Goal: Information Seeking & Learning: Learn about a topic

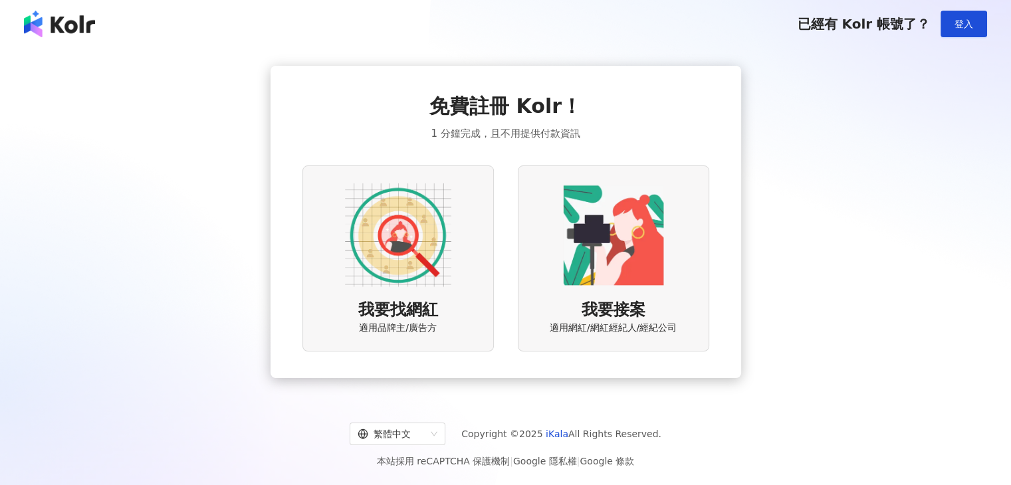
click at [392, 235] on img at bounding box center [398, 235] width 106 height 106
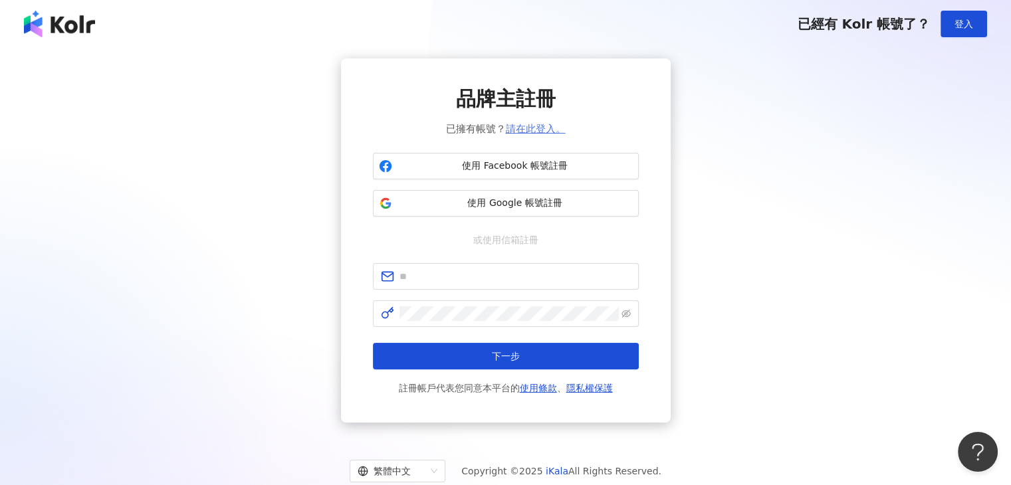
click at [533, 128] on link "請在此登入。" at bounding box center [536, 129] width 60 height 12
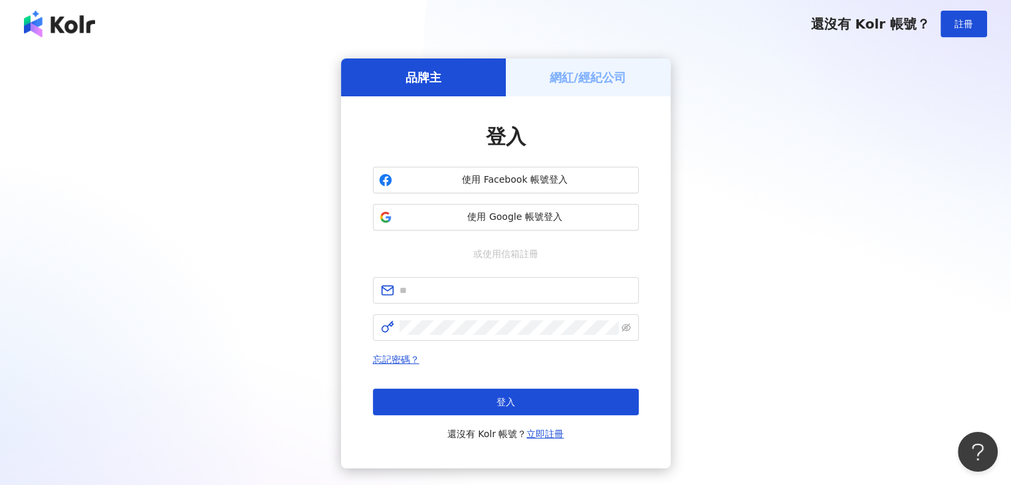
click at [579, 84] on h5 "網紅/經紀公司" at bounding box center [588, 77] width 76 height 17
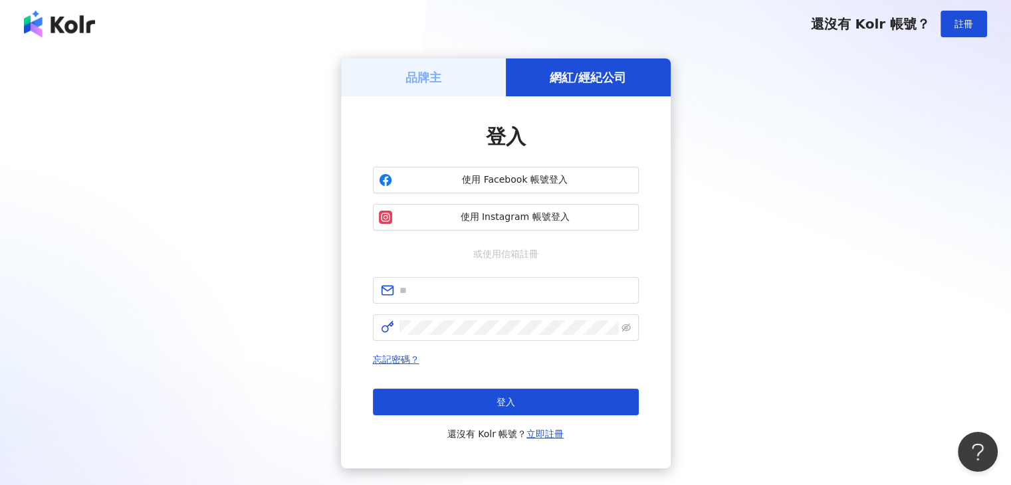
click at [444, 74] on div "品牌主" at bounding box center [423, 77] width 165 height 38
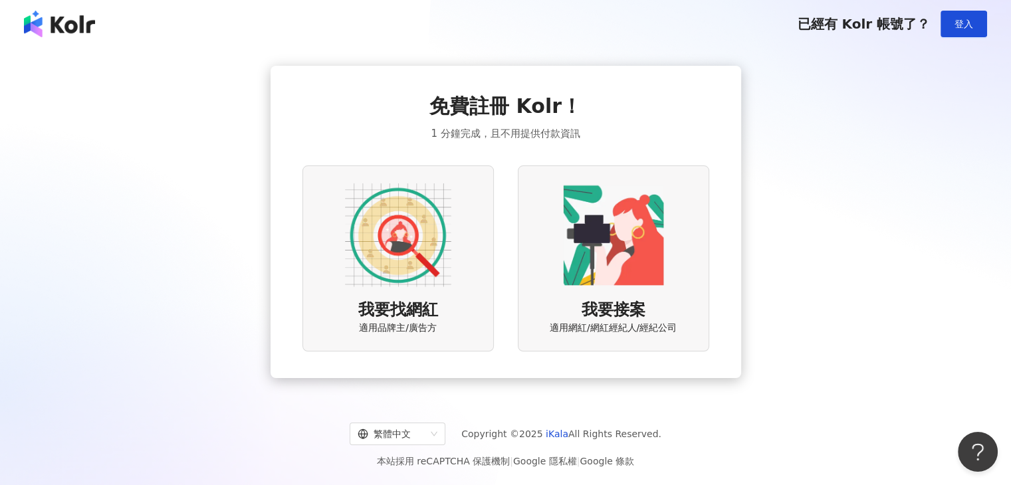
click at [386, 243] on img at bounding box center [398, 235] width 106 height 106
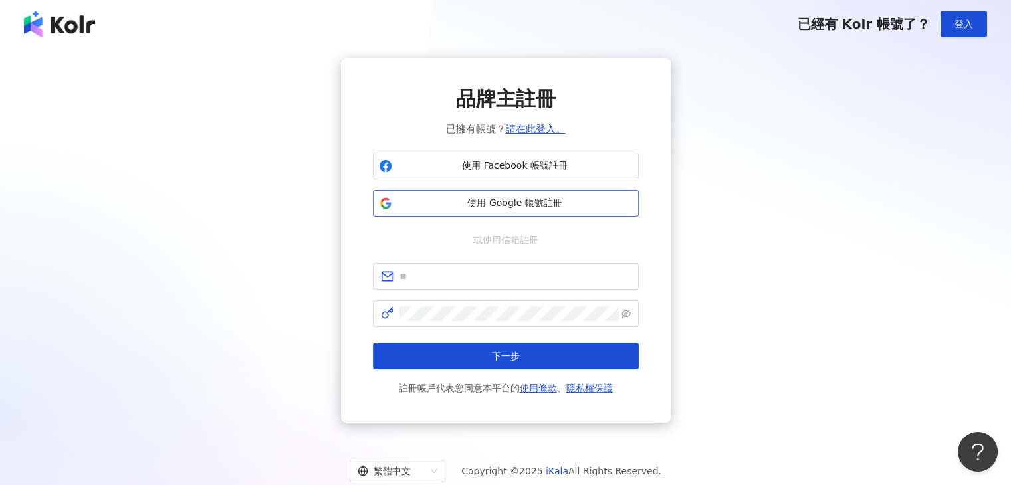
click at [507, 206] on span "使用 Google 帳號註冊" at bounding box center [514, 203] width 235 height 13
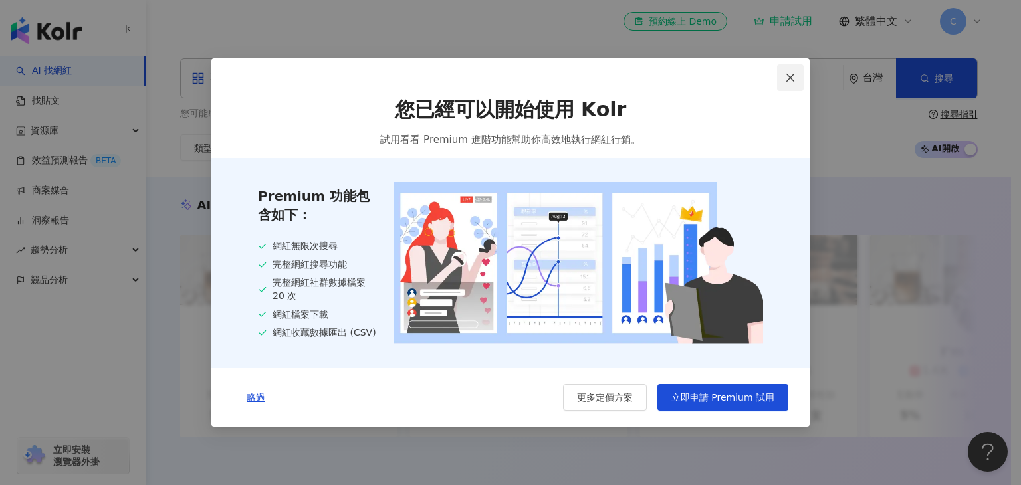
click at [792, 68] on button "Close" at bounding box center [790, 77] width 27 height 27
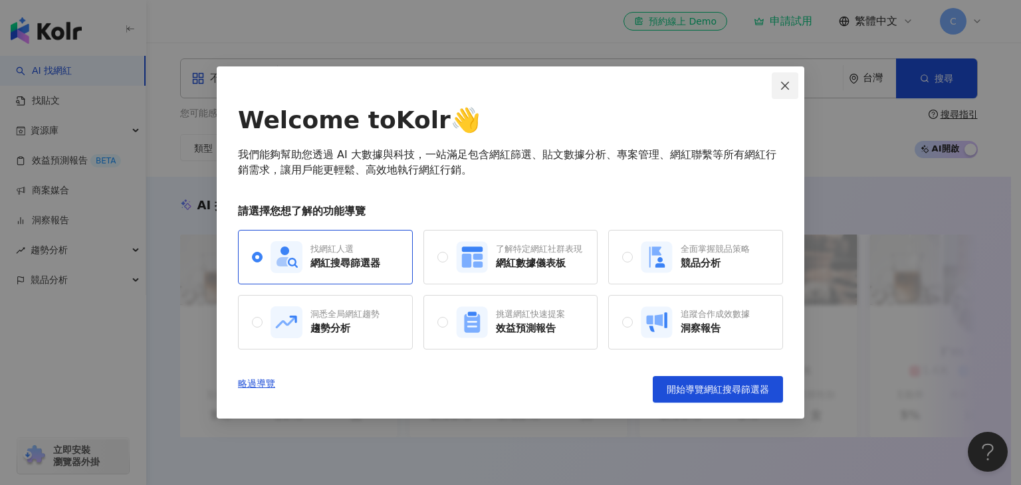
click at [790, 75] on button "Close" at bounding box center [785, 85] width 27 height 27
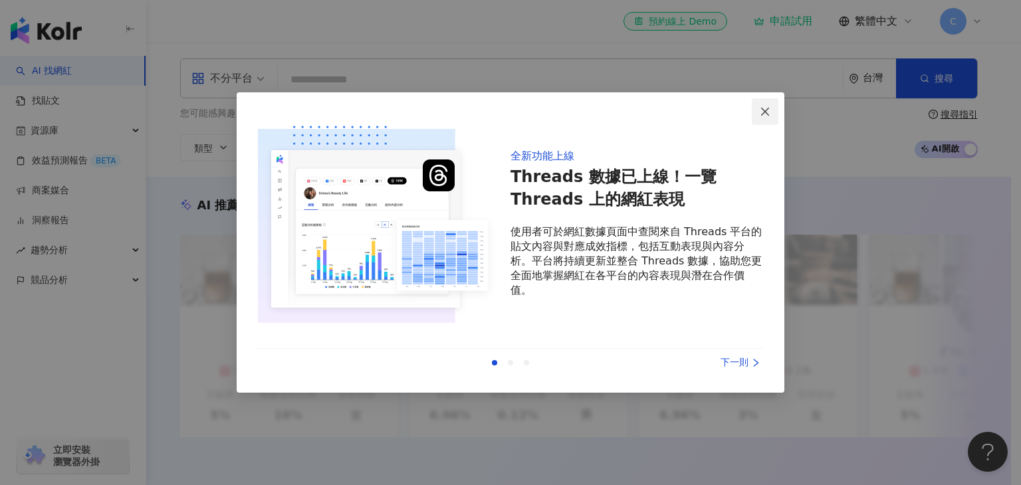
click at [768, 108] on icon "close" at bounding box center [765, 111] width 11 height 11
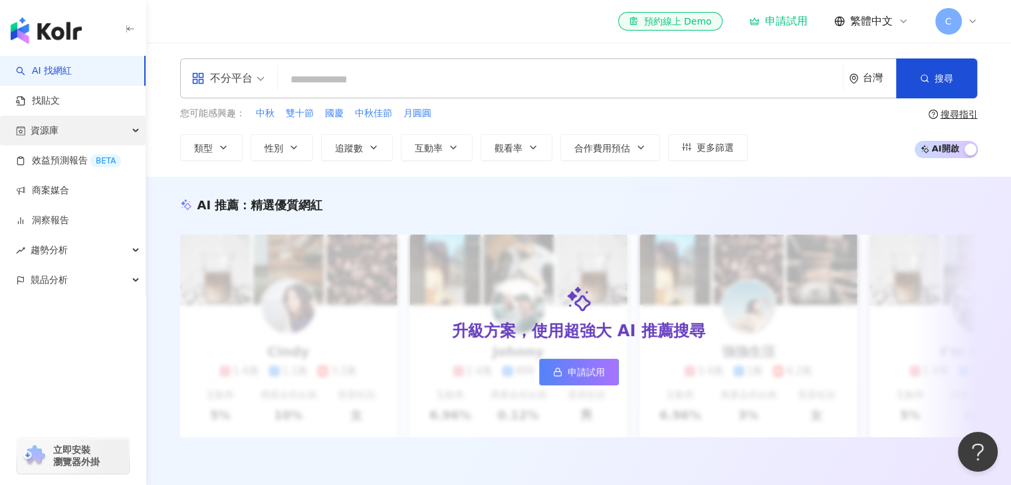
click at [66, 134] on div "資源庫" at bounding box center [73, 131] width 146 height 30
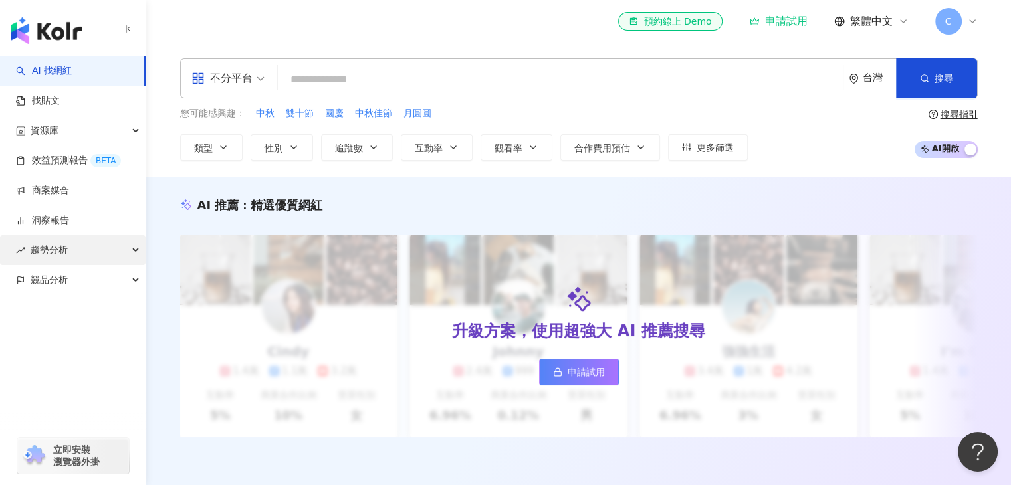
click at [66, 261] on span "趨勢分析" at bounding box center [49, 250] width 37 height 30
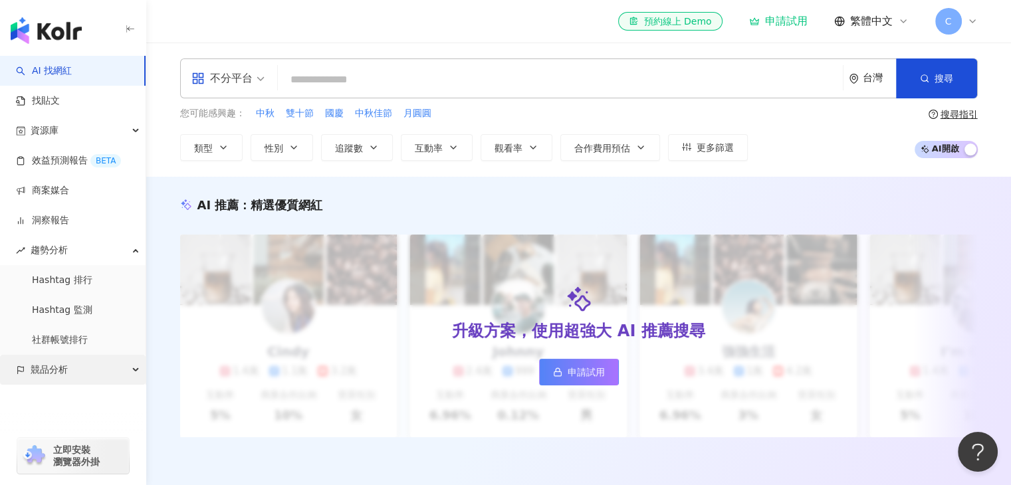
click at [51, 369] on span "競品分析" at bounding box center [49, 370] width 37 height 30
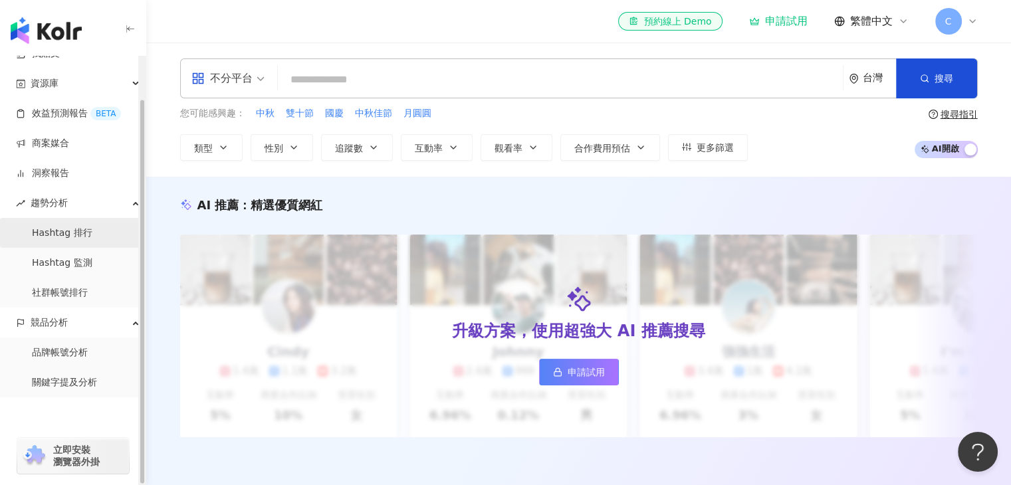
scroll to position [47, 0]
click at [61, 346] on link "品牌帳號分析" at bounding box center [60, 352] width 56 height 13
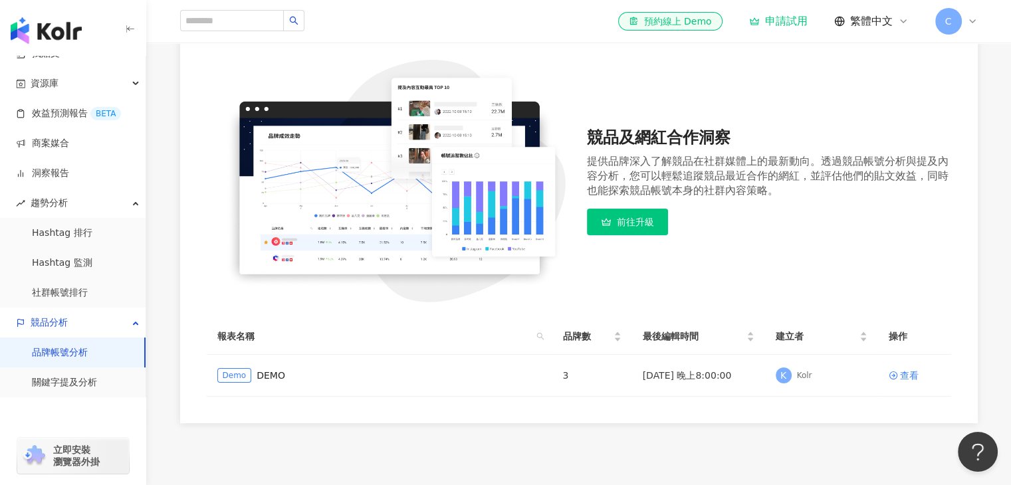
scroll to position [118, 0]
click at [909, 373] on div "查看" at bounding box center [909, 375] width 19 height 15
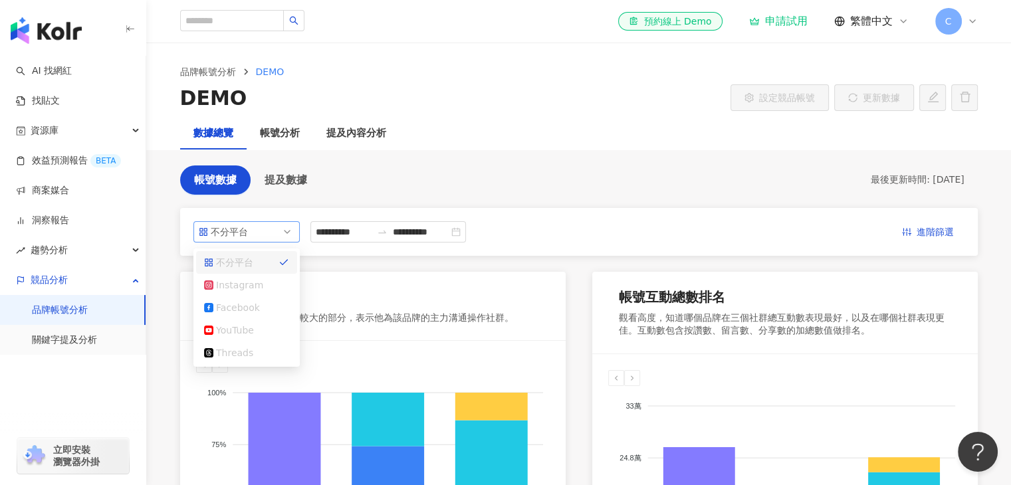
click at [265, 233] on span "不分平台" at bounding box center [247, 232] width 96 height 20
click at [243, 290] on div "Instagram" at bounding box center [237, 285] width 43 height 15
click at [238, 333] on div "YouTube" at bounding box center [237, 330] width 43 height 15
click at [237, 344] on div "Threads" at bounding box center [246, 353] width 101 height 23
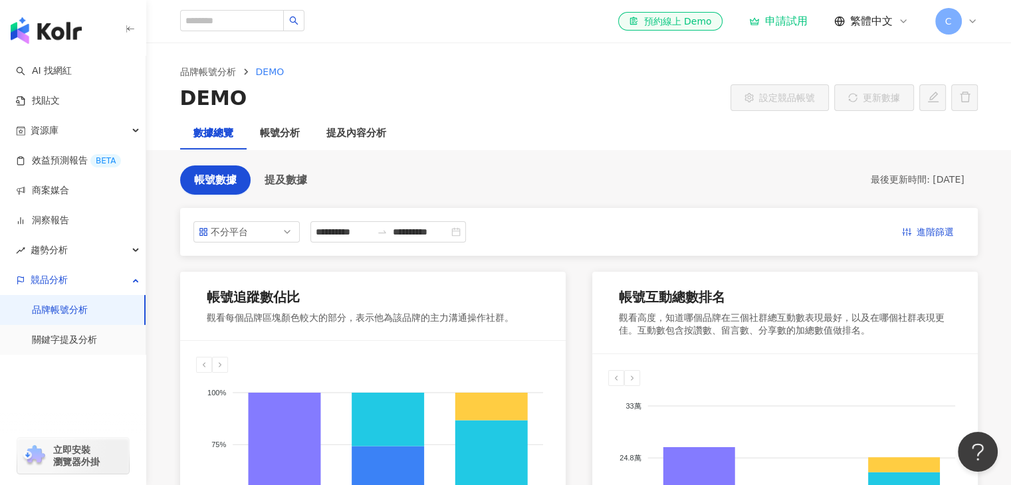
click at [550, 49] on div "品牌帳號分析 DEMO DEMO 設定競品帳號 更新數據" at bounding box center [578, 80] width 865 height 74
click at [344, 91] on div "DEMO 設定競品帳號 更新數據" at bounding box center [579, 98] width 798 height 28
click at [277, 237] on span "不分平台" at bounding box center [247, 232] width 96 height 20
click at [295, 170] on button "提及數據" at bounding box center [286, 180] width 70 height 29
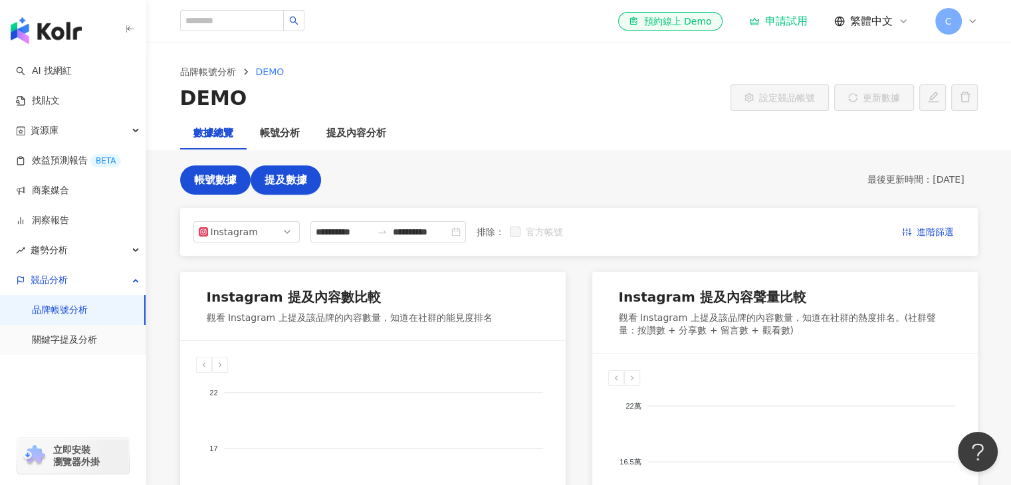
click at [223, 179] on span "帳號數據" at bounding box center [215, 180] width 43 height 12
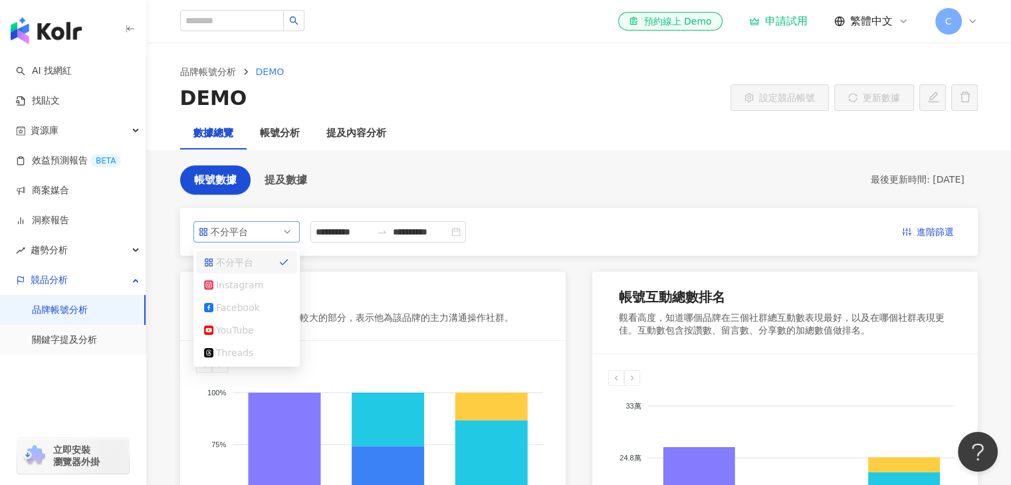
click at [245, 232] on div "不分平台" at bounding box center [232, 232] width 43 height 20
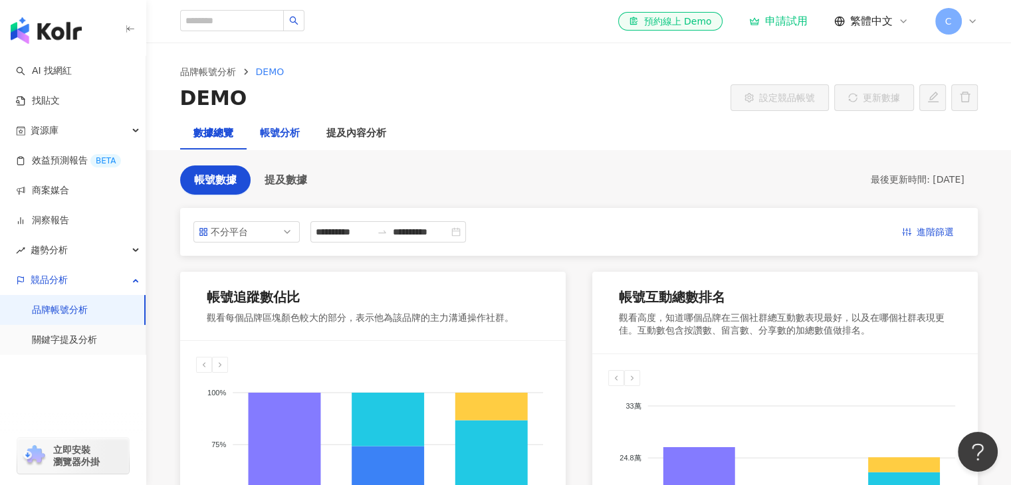
click at [279, 131] on div "帳號分析" at bounding box center [280, 134] width 40 height 16
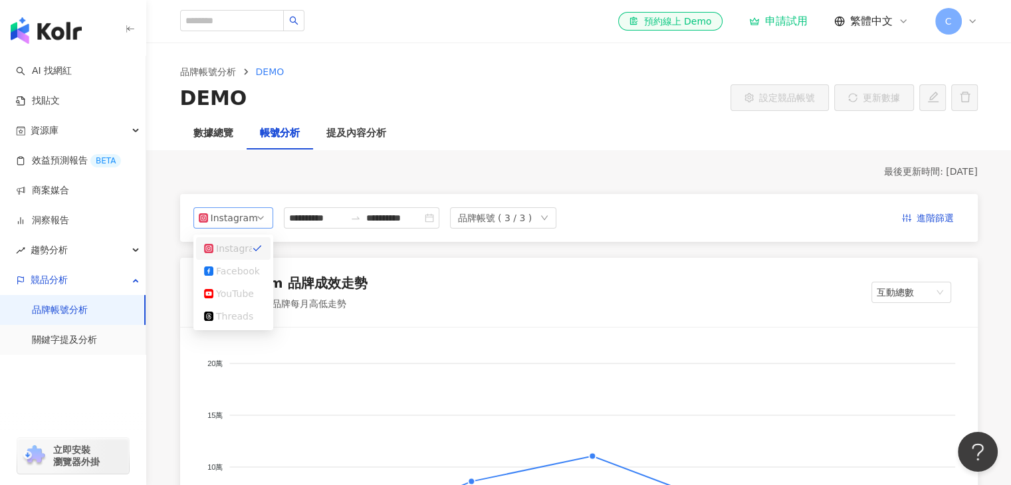
click at [258, 218] on span "Instagram" at bounding box center [233, 218] width 69 height 20
click at [348, 136] on div "提及內容分析" at bounding box center [356, 134] width 60 height 16
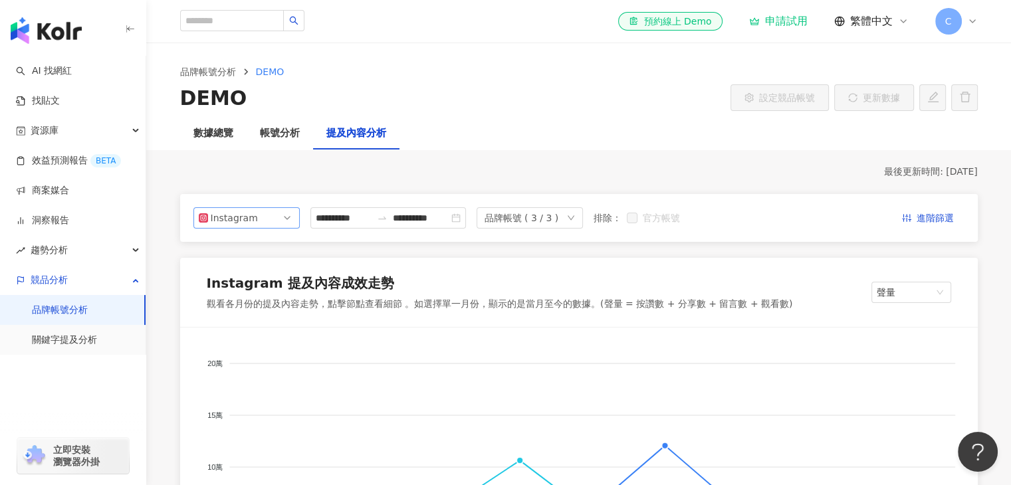
click at [283, 215] on span "Instagram" at bounding box center [247, 218] width 96 height 20
click at [86, 259] on div "趨勢分析" at bounding box center [73, 250] width 146 height 30
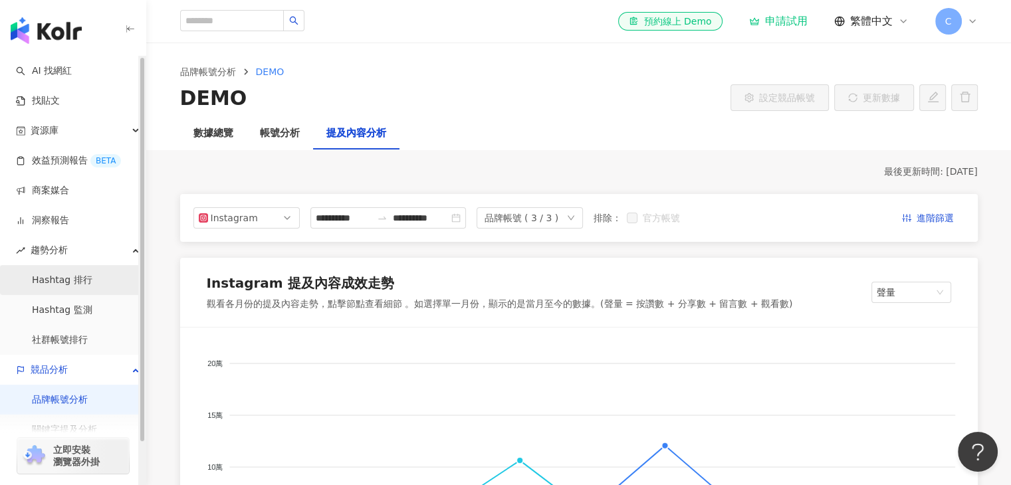
click at [77, 277] on link "Hashtag 排行" at bounding box center [62, 280] width 60 height 13
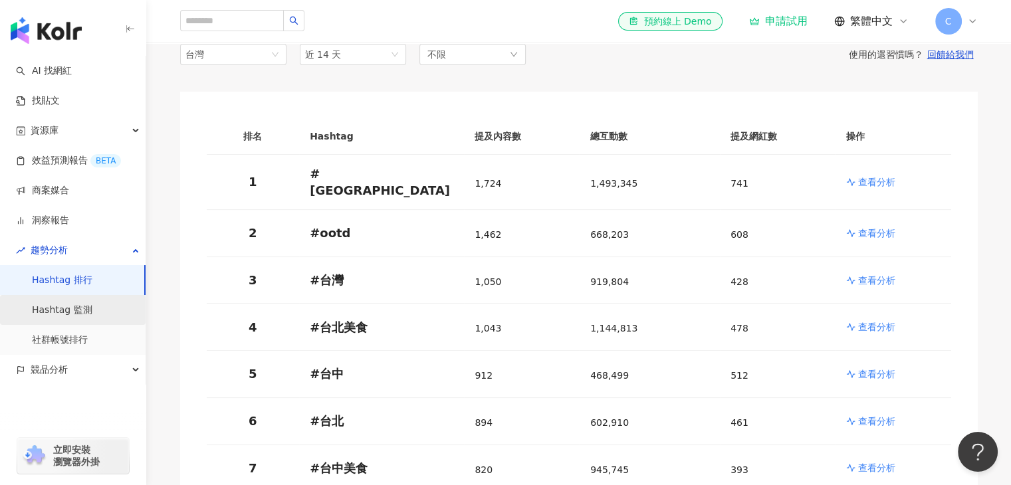
scroll to position [121, 0]
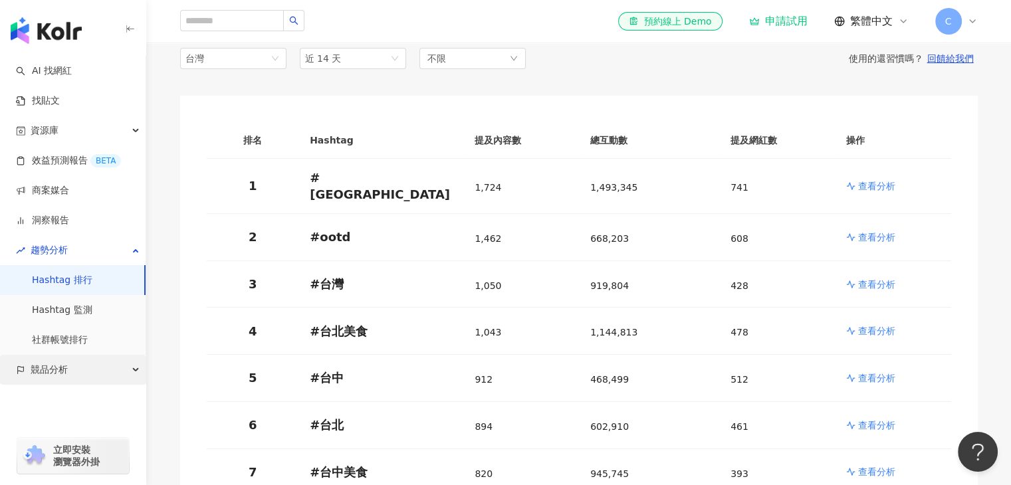
click at [45, 359] on span "競品分析" at bounding box center [49, 370] width 37 height 30
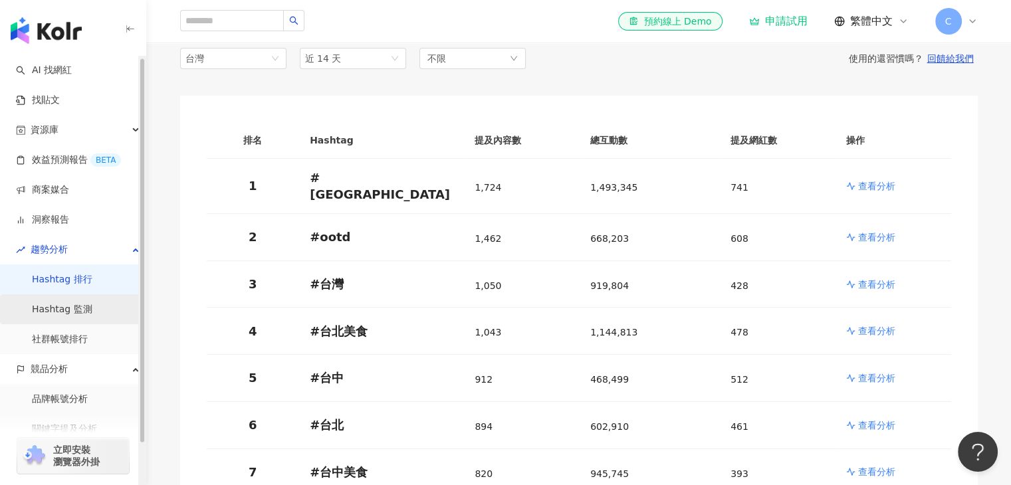
scroll to position [1, 0]
click at [70, 166] on link "效益預測報告 BETA" at bounding box center [68, 159] width 105 height 13
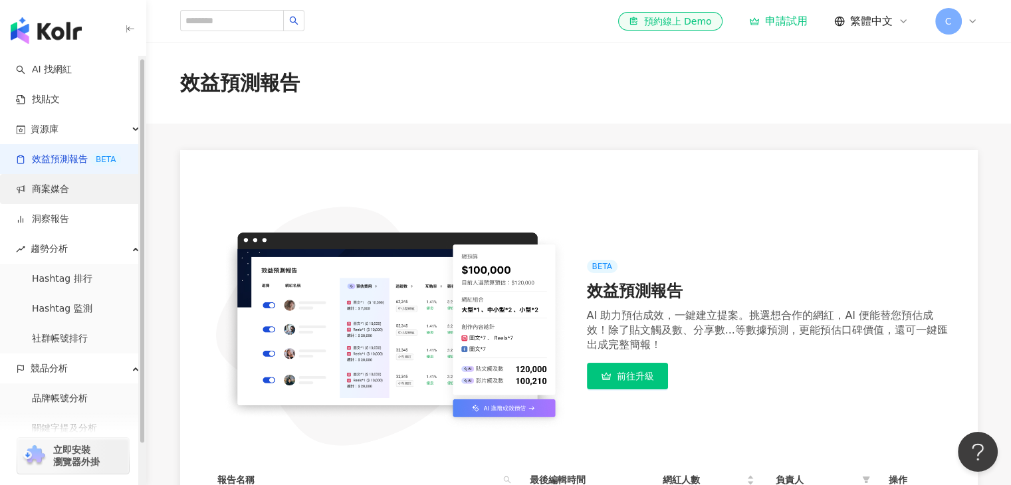
scroll to position [229, 0]
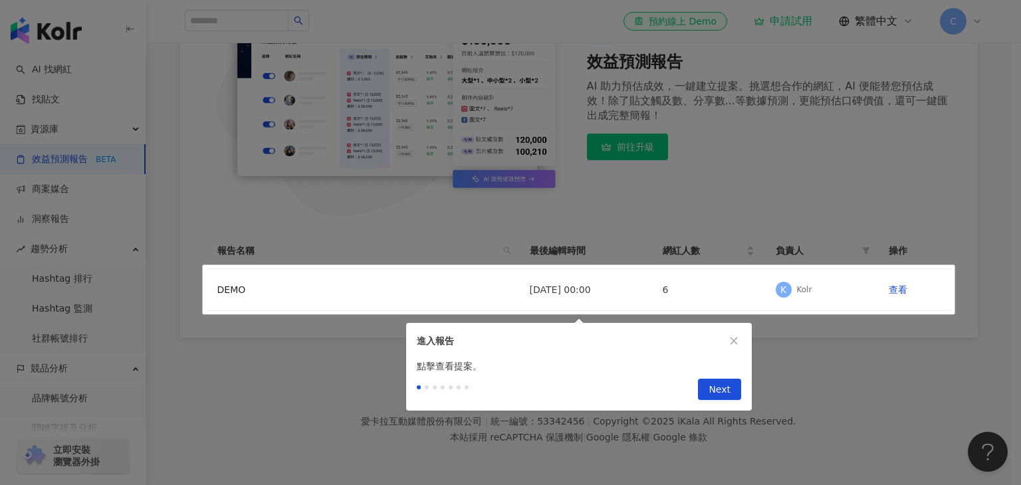
click at [407, 223] on div at bounding box center [510, 242] width 1021 height 485
click at [732, 340] on icon "close" at bounding box center [733, 340] width 9 height 9
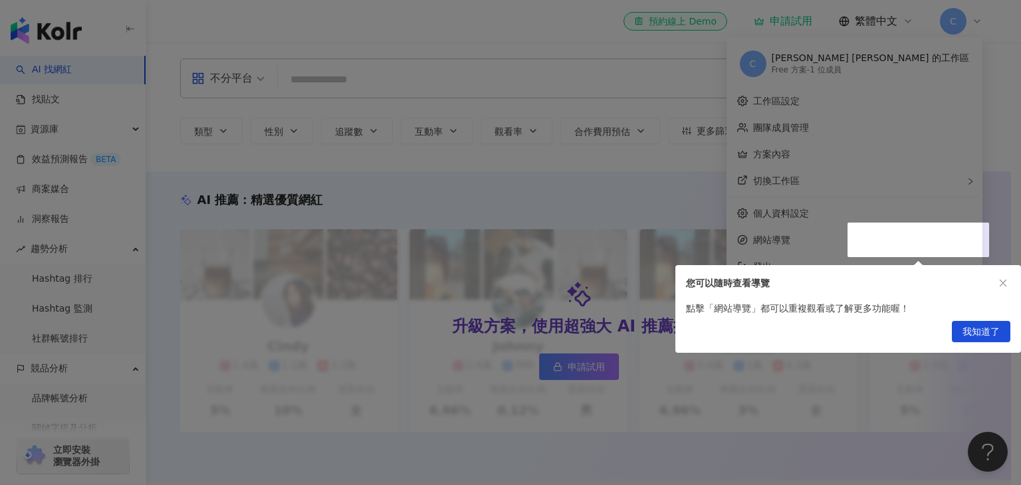
click at [689, 196] on div at bounding box center [510, 242] width 1021 height 485
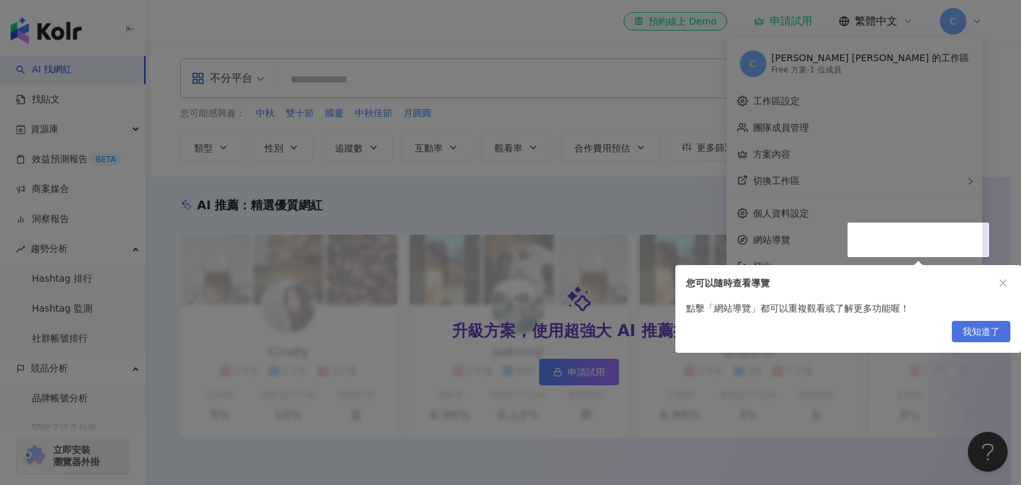
click at [988, 329] on span "我知道了" at bounding box center [981, 332] width 37 height 21
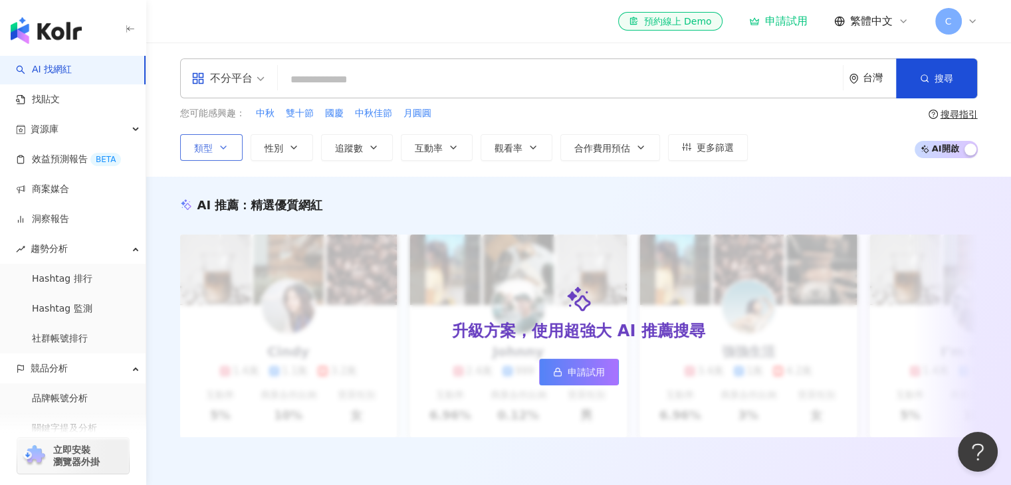
click at [227, 150] on icon "button" at bounding box center [223, 147] width 11 height 11
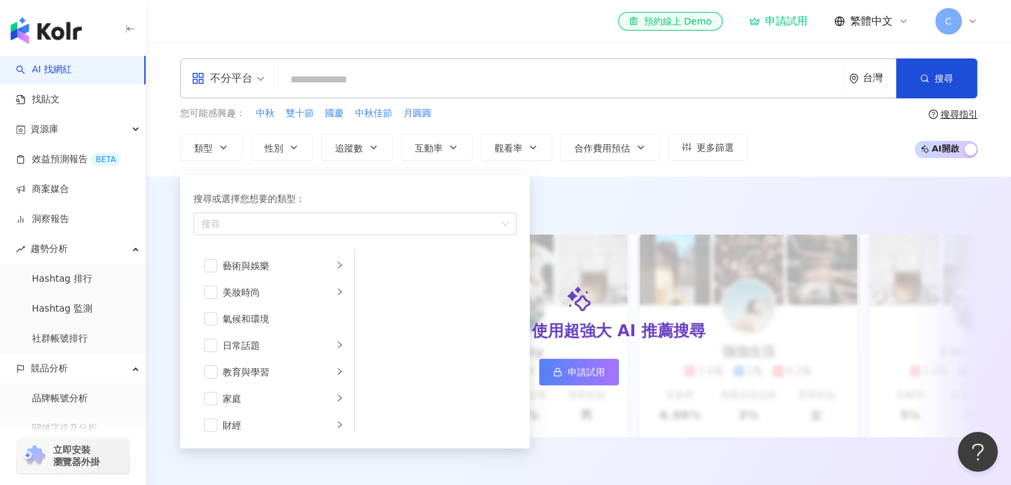
click at [569, 171] on div "不分平台 台灣 搜尋 您可能感興趣： 中秋 雙十節 國慶 中秋佳節 月圓圓 類型 搜尋或選擇您想要的類型： 搜尋 藝術與娛樂 美妝時尚 氣候和環境 日常話題 …" at bounding box center [578, 110] width 865 height 134
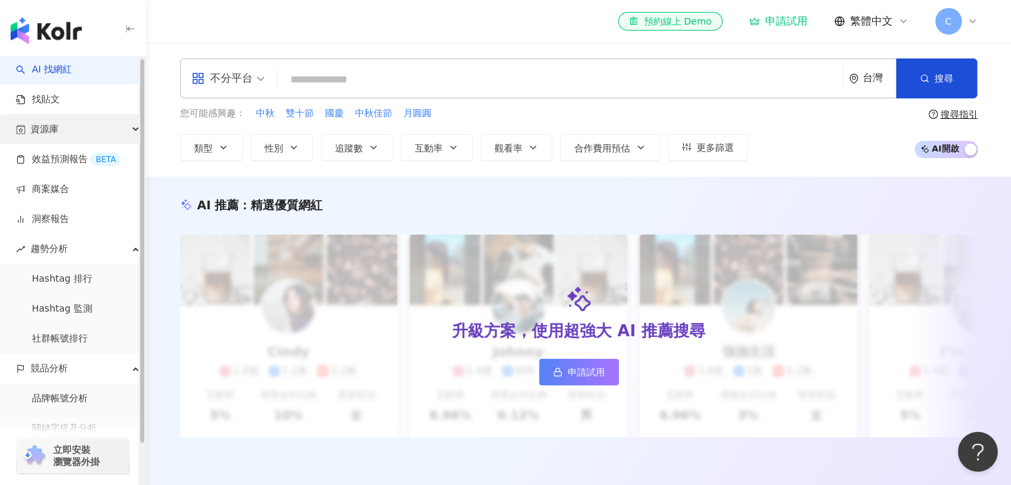
click at [116, 136] on div "資源庫" at bounding box center [73, 129] width 146 height 30
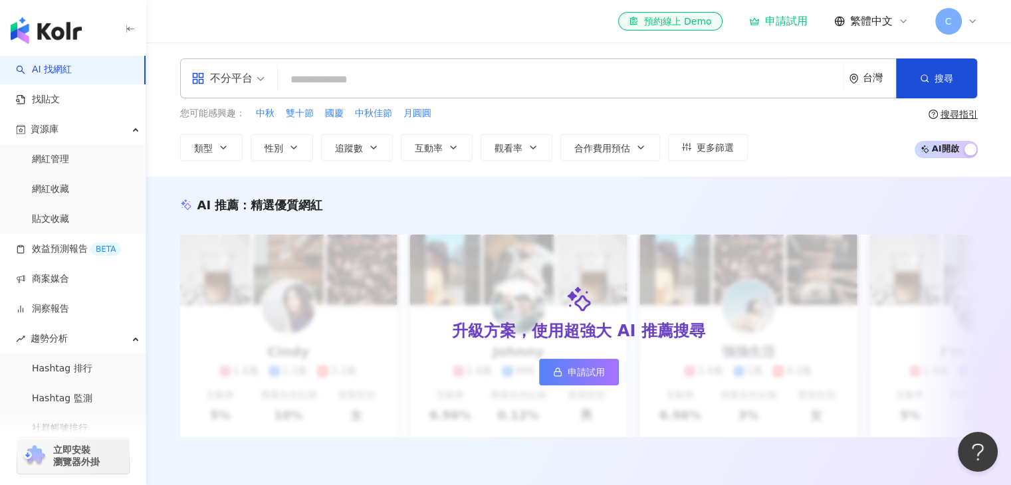
click at [384, 189] on div "AI 推薦 ： 精選優質網紅 升級方案，使用超強大 AI 推薦搜尋 申請試用 Cindy 1.4萬 1.1萬 3.2萬 互動率 5% 商業合作比例 10% 受…" at bounding box center [578, 331] width 865 height 308
click at [72, 334] on div "趨勢分析" at bounding box center [73, 339] width 146 height 30
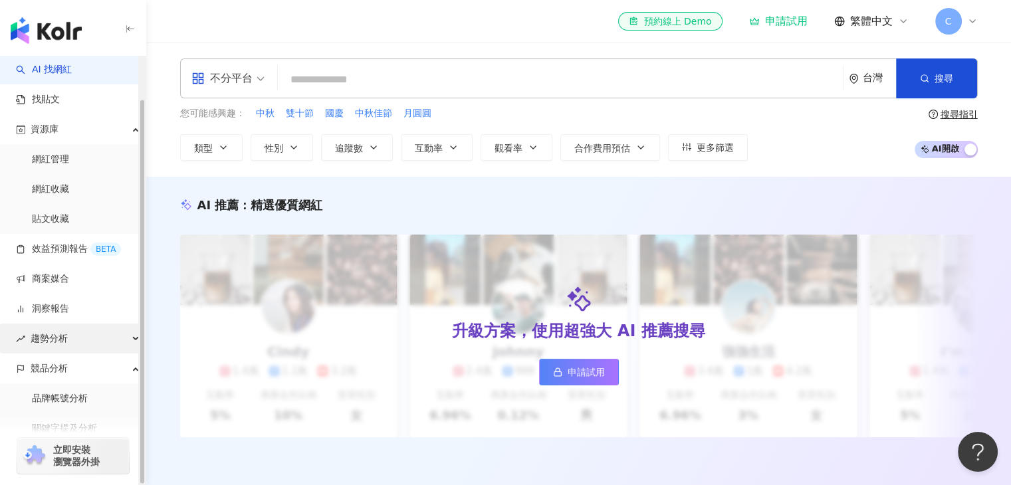
scroll to position [47, 0]
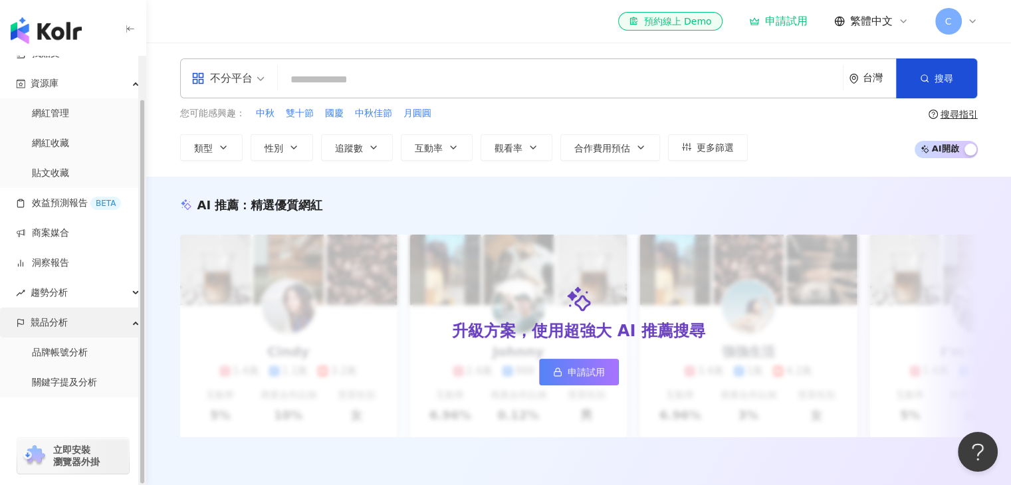
click at [81, 325] on div "競品分析" at bounding box center [73, 323] width 146 height 30
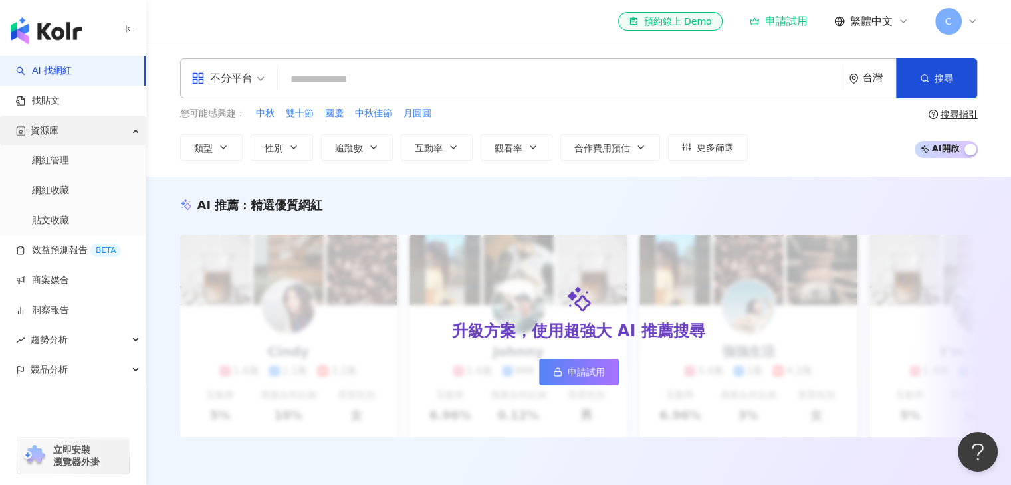
click at [129, 128] on div "資源庫" at bounding box center [73, 131] width 146 height 30
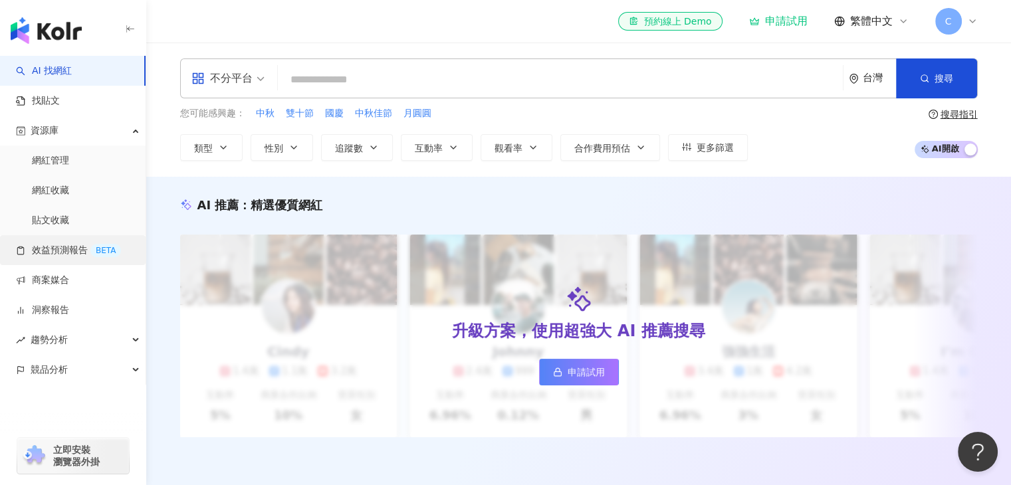
click at [58, 250] on link "效益預測報告 BETA" at bounding box center [68, 250] width 105 height 13
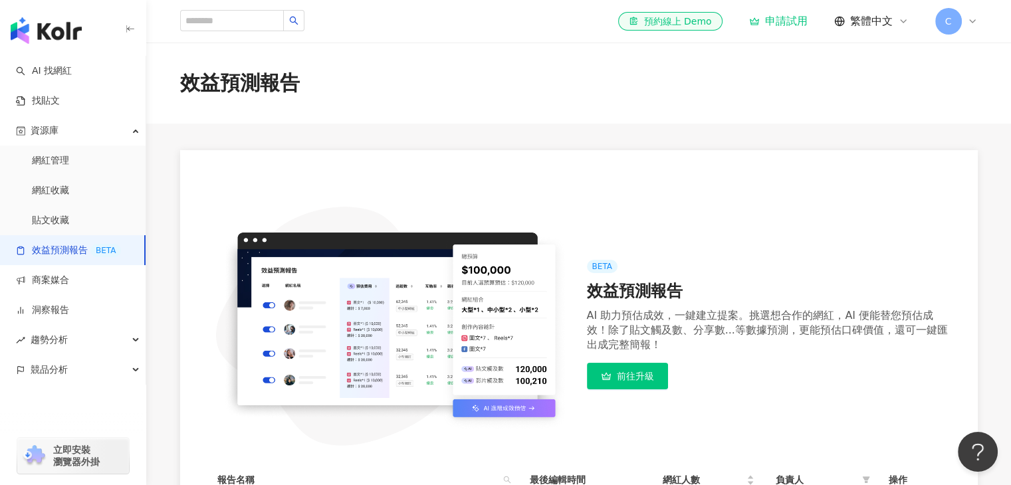
click at [976, 13] on div "C" at bounding box center [956, 21] width 43 height 27
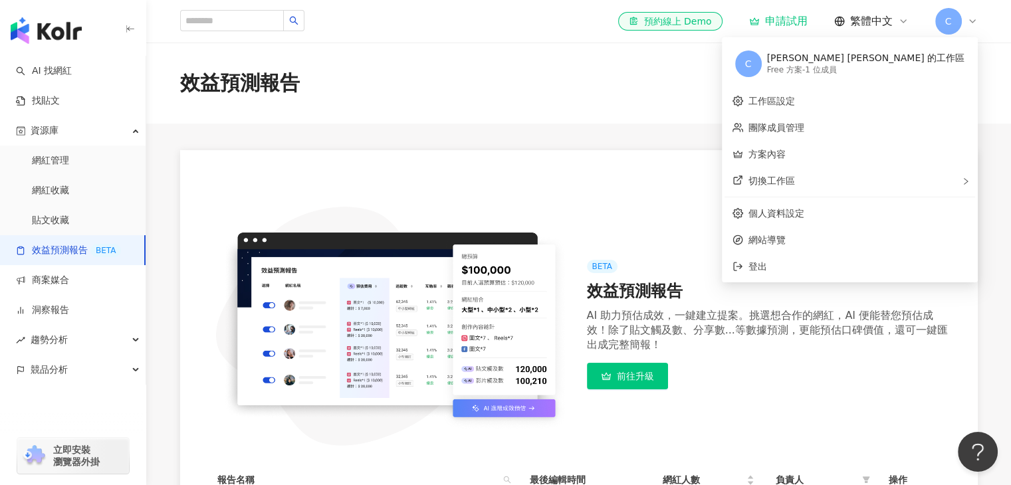
click at [711, 100] on div "效益預測報告" at bounding box center [578, 83] width 865 height 81
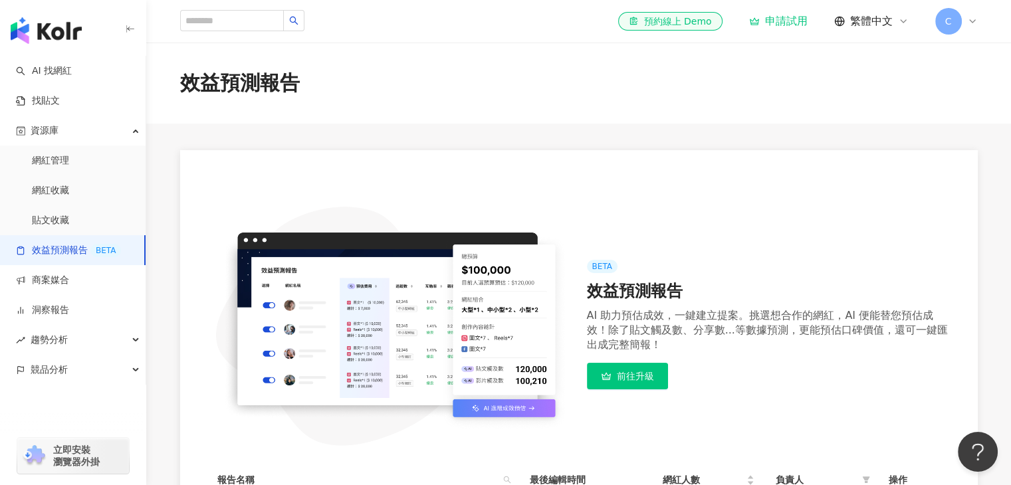
click at [316, 146] on main "效益預測報告 BETA 效益預測報告 AI 助力預估成效，一鍵建立提案。挑選想合作的網紅，AI 便能替您預估成效！除了貼文觸及數、分享數...等數據預測，更能…" at bounding box center [578, 305] width 865 height 524
click at [82, 128] on div "資源庫" at bounding box center [73, 131] width 146 height 30
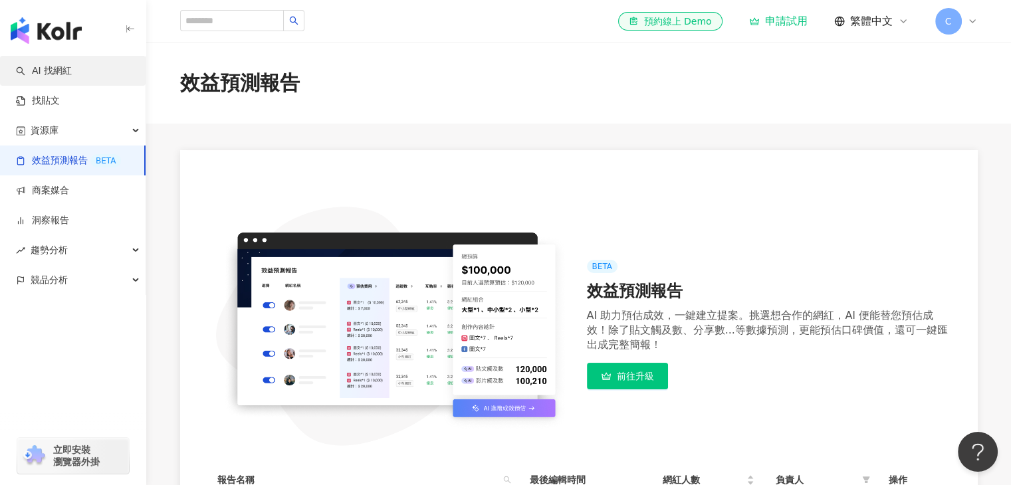
click at [72, 66] on link "AI 找網紅" at bounding box center [44, 70] width 56 height 13
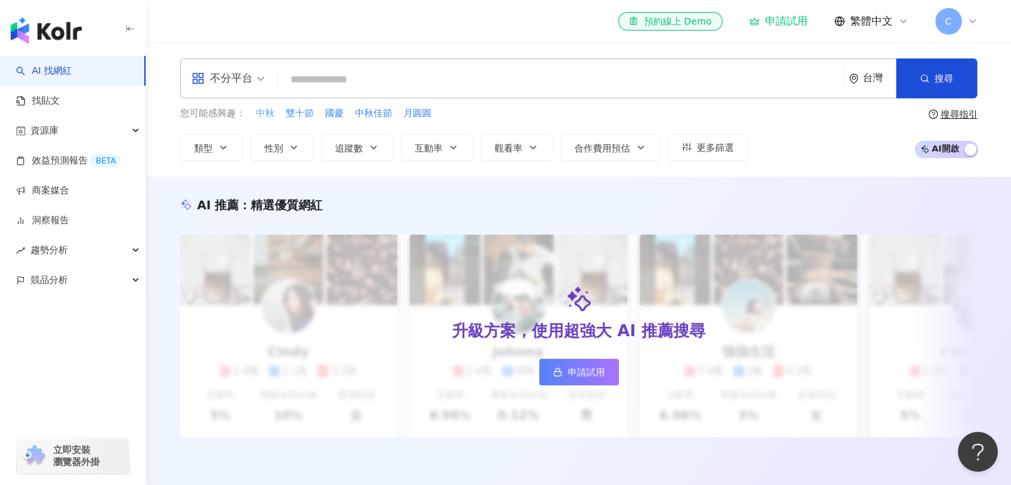
click at [263, 114] on span "中秋" at bounding box center [265, 113] width 19 height 13
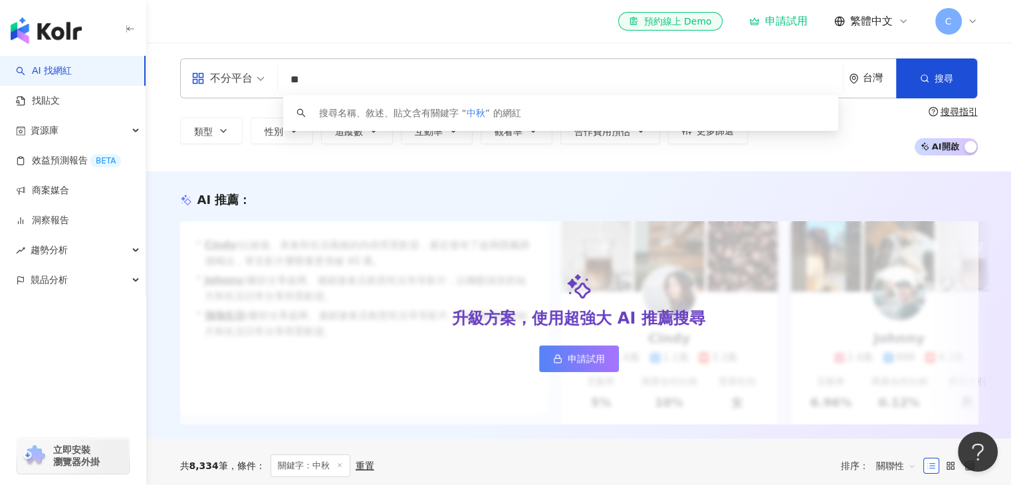
click at [356, 74] on input "**" at bounding box center [560, 79] width 554 height 25
type input "*"
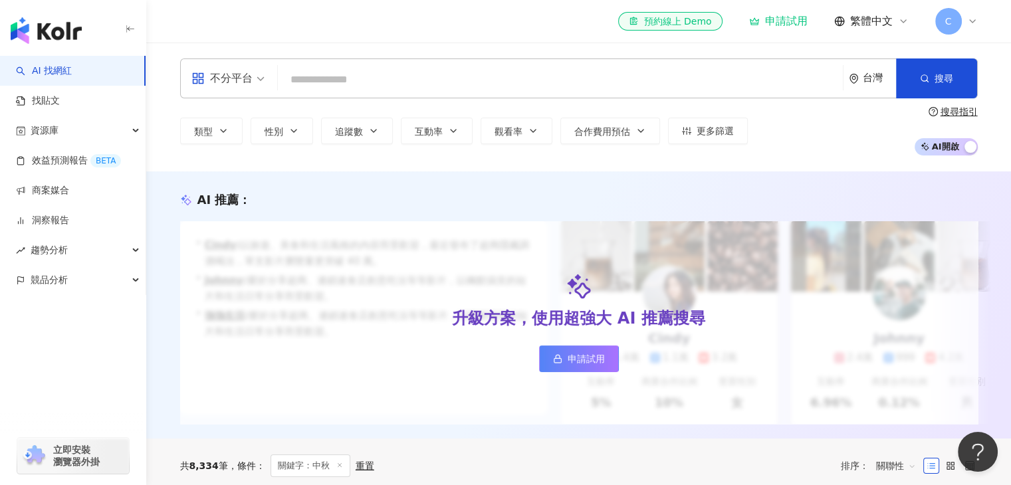
type input "*"
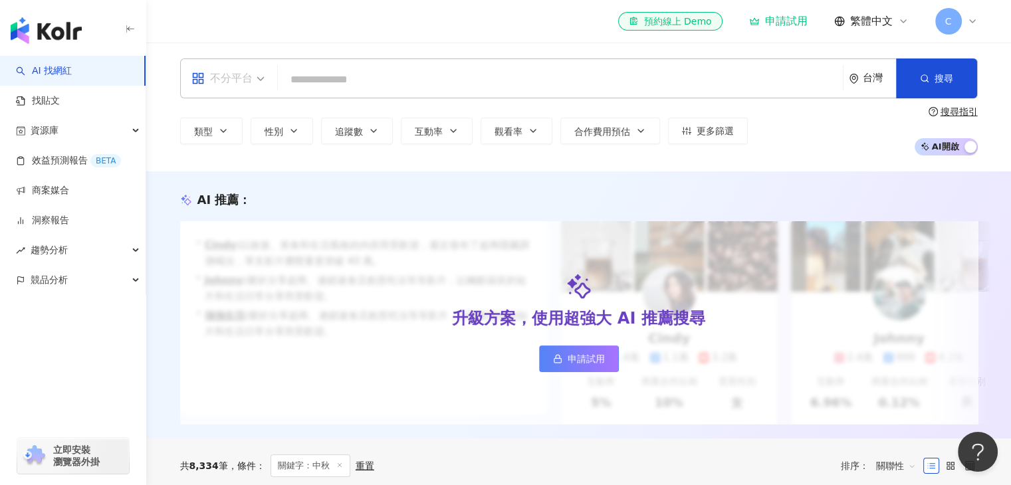
click at [257, 79] on span "不分平台" at bounding box center [227, 78] width 73 height 21
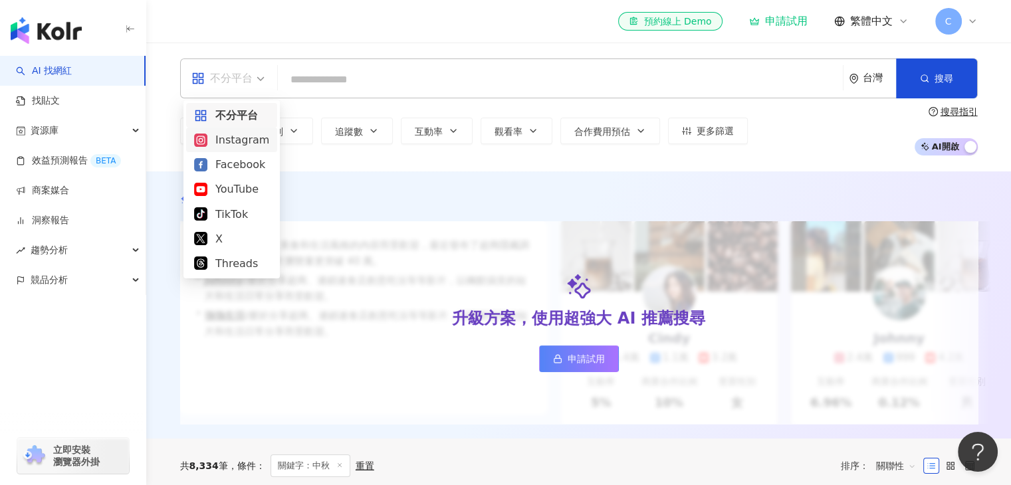
click at [244, 136] on div "Instagram" at bounding box center [231, 140] width 75 height 17
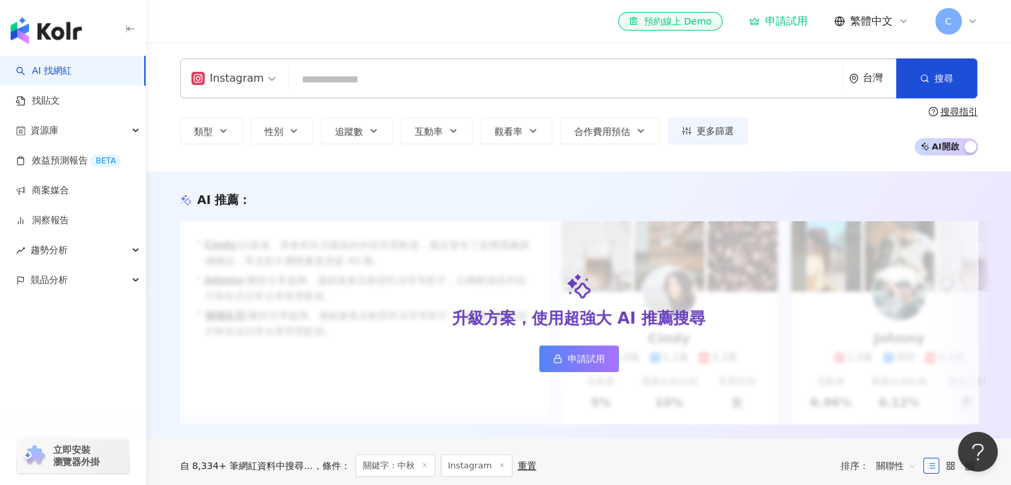
click at [331, 85] on input "search" at bounding box center [565, 79] width 543 height 25
type input "*"
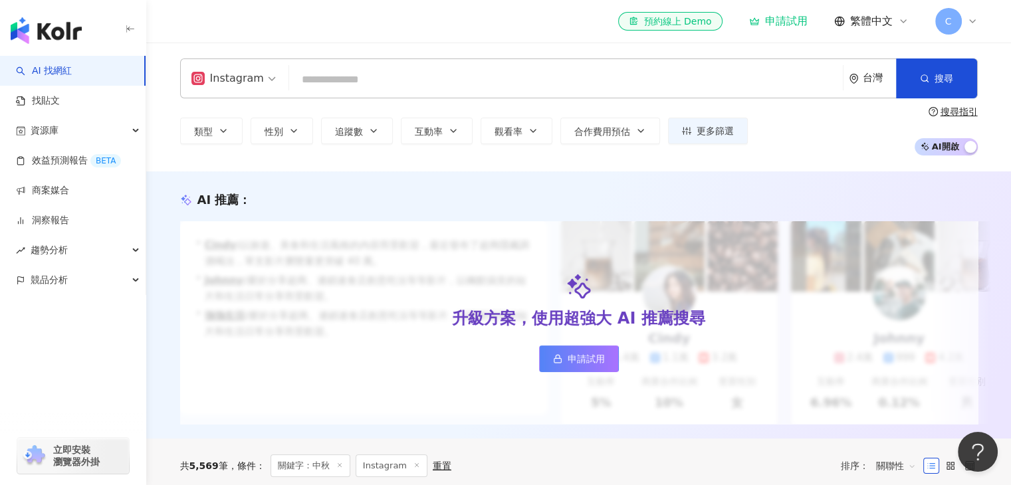
type input "*"
click at [685, 181] on div "AI 推薦 ： 升級方案，使用超強大 AI 推薦搜尋 申請試用 • Cindy : 以旅遊、美食和生活風格的內容而受歡迎，最近發布了超商隱藏調酒喝法，單支影片…" at bounding box center [578, 304] width 865 height 267
click at [362, 84] on input "search" at bounding box center [565, 79] width 543 height 25
click at [235, 130] on button "類型" at bounding box center [211, 131] width 62 height 27
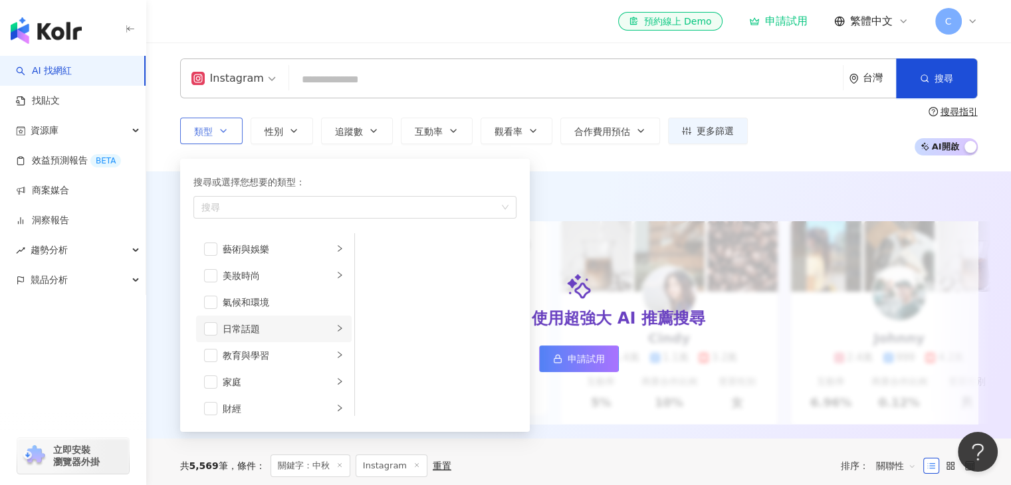
click at [286, 326] on div "日常話題" at bounding box center [278, 329] width 110 height 15
click at [285, 376] on div "家庭" at bounding box center [278, 382] width 110 height 15
click at [373, 248] on span "button" at bounding box center [372, 249] width 13 height 13
click at [370, 277] on span "button" at bounding box center [372, 275] width 13 height 13
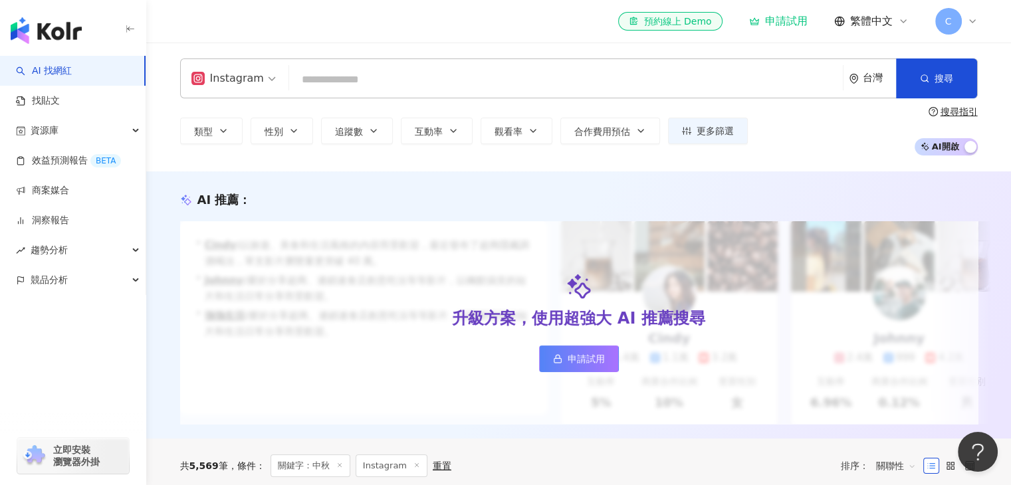
click at [558, 179] on div "AI 推薦 ： 升級方案，使用超強大 AI 推薦搜尋 申請試用 • Cindy : 以旅遊、美食和生活風格的內容而受歡迎，最近發布了超商隱藏調酒喝法，單支影片…" at bounding box center [578, 304] width 865 height 267
click at [234, 134] on button "類型" at bounding box center [211, 131] width 62 height 27
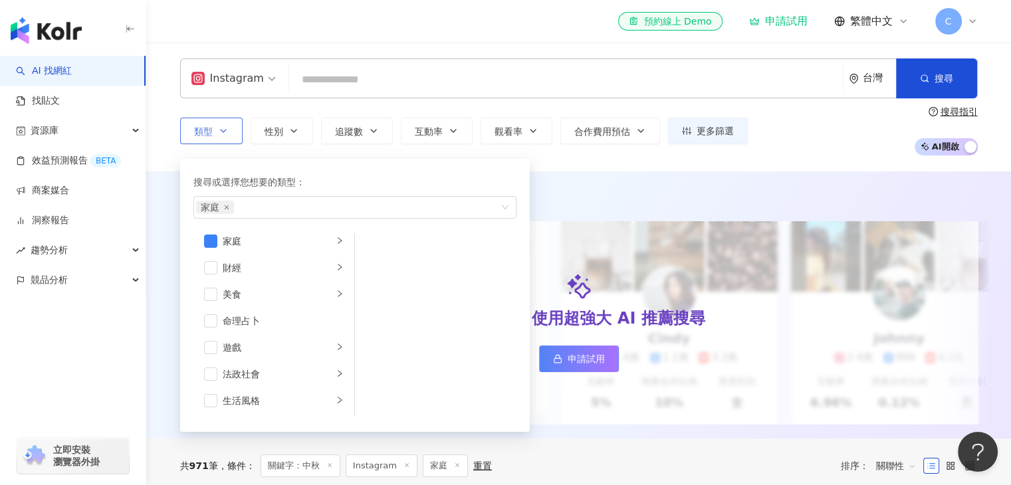
scroll to position [141, 0]
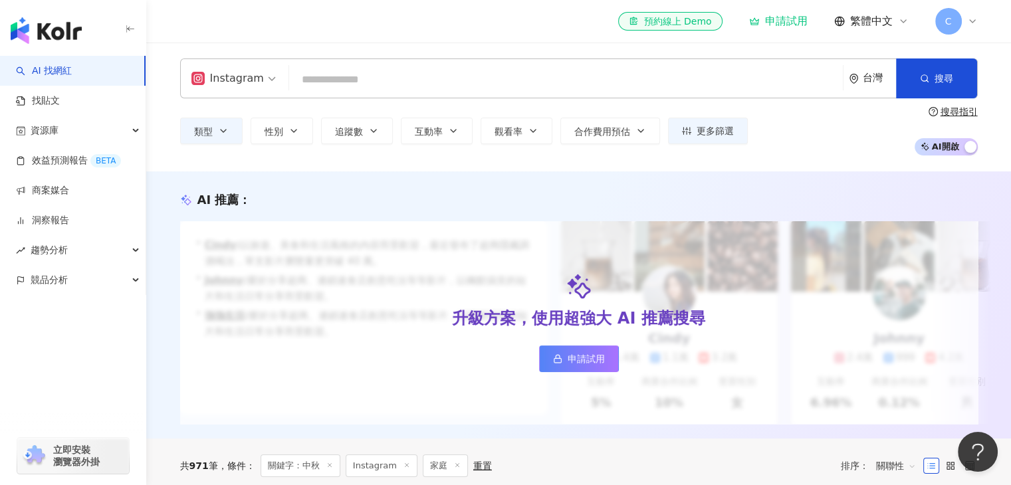
click at [620, 182] on div "AI 推薦 ： 升級方案，使用超強大 AI 推薦搜尋 申請試用 • Cindy : 以旅遊、美食和生活風格的內容而受歡迎，最近發布了超商隱藏調酒喝法，單支影片…" at bounding box center [578, 304] width 865 height 267
click at [292, 136] on icon "button" at bounding box center [293, 131] width 11 height 11
click at [465, 194] on div "AI 推薦 ：" at bounding box center [579, 199] width 798 height 17
click at [359, 132] on span "追蹤數" at bounding box center [349, 131] width 28 height 11
click at [295, 156] on div "Instagram 台灣 搜尋 keyword 搜尋名稱、敘述、貼文含有關鍵字 “ ㄍ ” 的網紅 類型 性別 追蹤數 互動率 觀看率 合作費用預估 更多篩選…" at bounding box center [578, 107] width 865 height 129
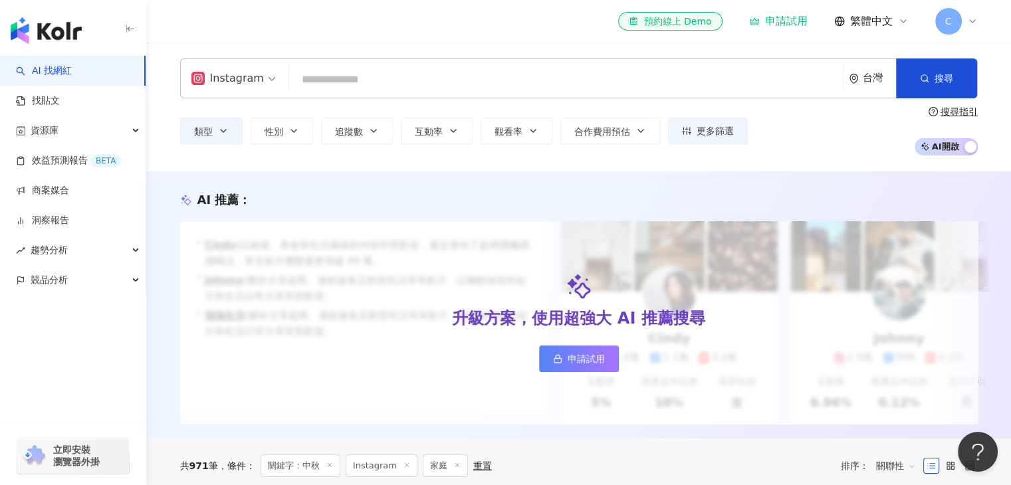
click at [719, 84] on input "search" at bounding box center [565, 79] width 543 height 25
type input "*"
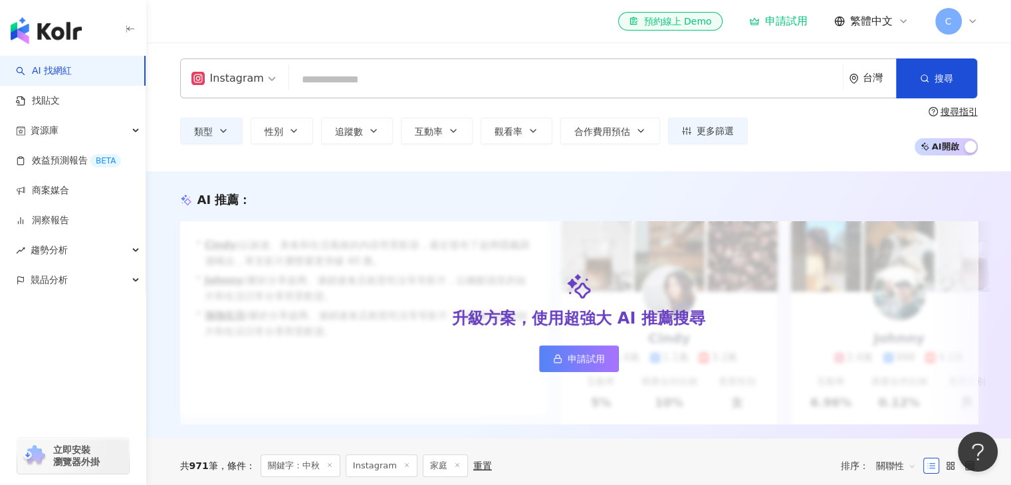
type input "*"
click at [72, 286] on div "競品分析" at bounding box center [73, 280] width 146 height 30
click at [72, 314] on link "品牌帳號分析" at bounding box center [60, 310] width 56 height 13
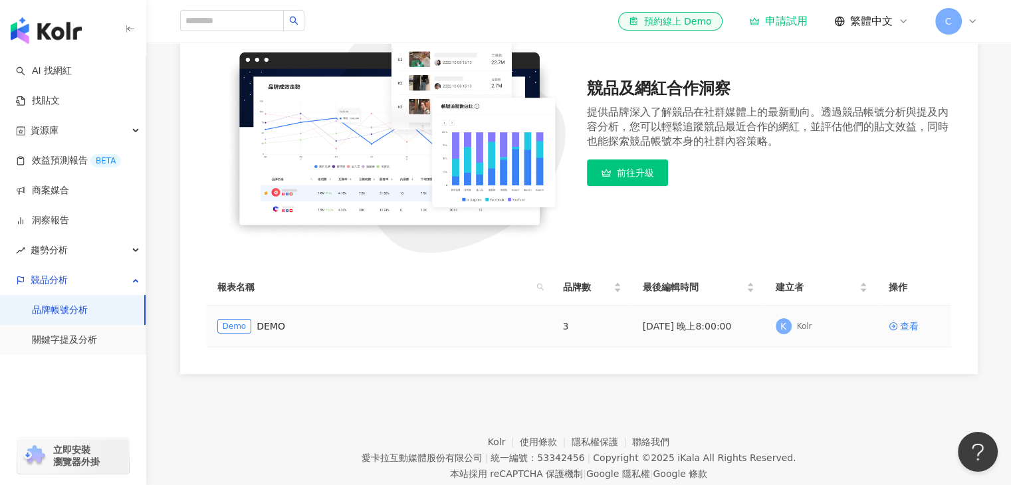
scroll to position [203, 0]
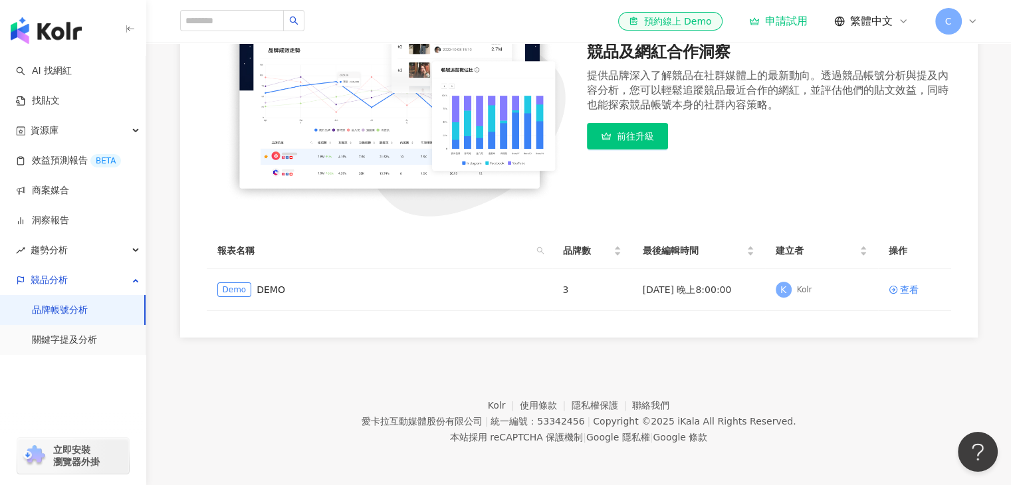
click at [970, 26] on icon at bounding box center [972, 21] width 11 height 11
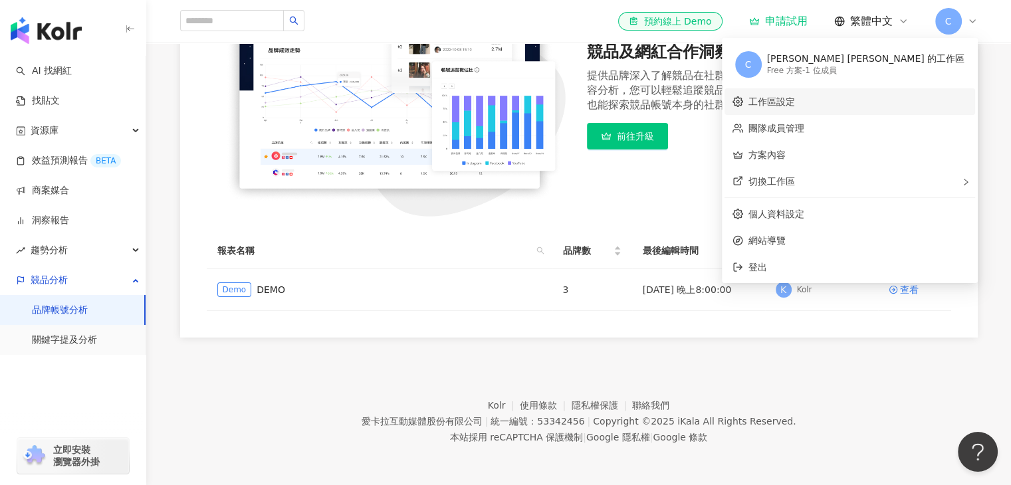
click at [795, 107] on link "工作區設定" at bounding box center [771, 101] width 47 height 11
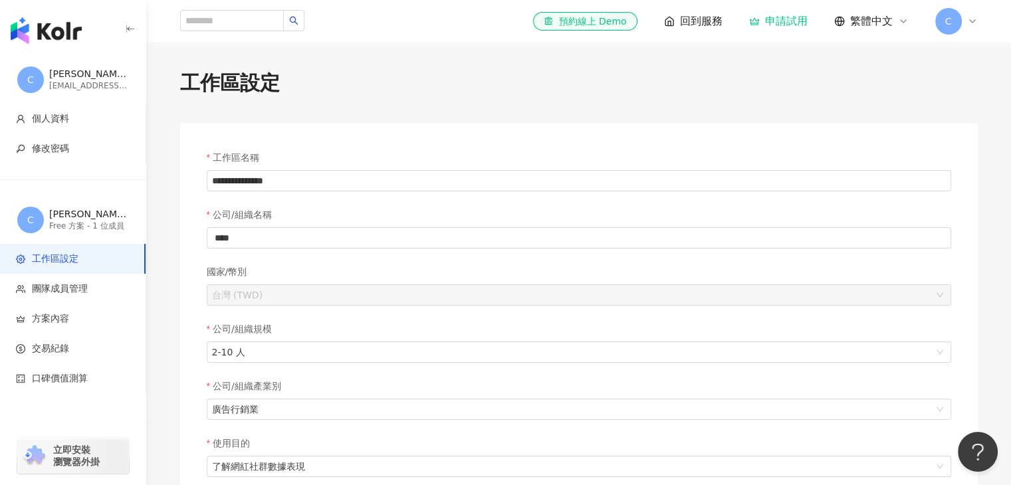
click at [970, 23] on icon at bounding box center [972, 21] width 11 height 11
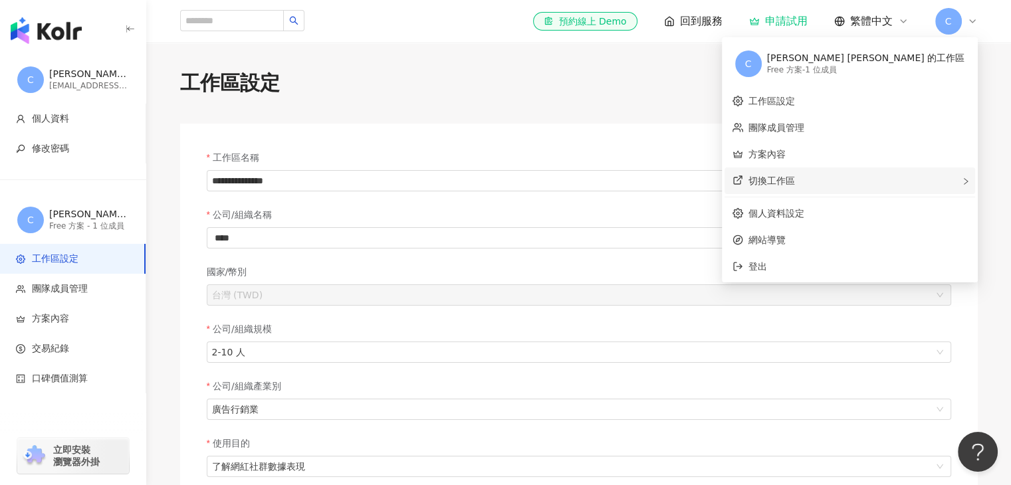
click at [795, 181] on span "切換工作區" at bounding box center [771, 180] width 47 height 11
click at [707, 202] on div "試用方案 - 3 位成員" at bounding box center [673, 200] width 66 height 11
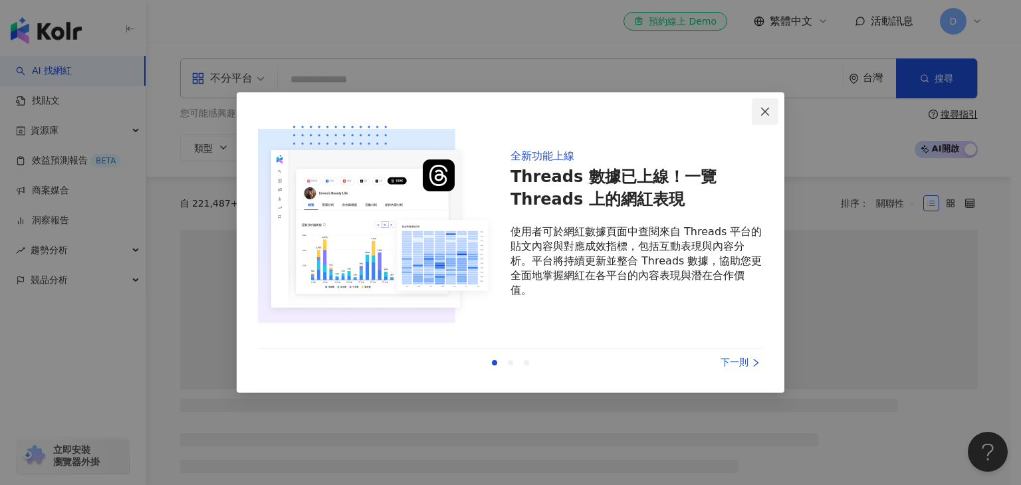
click at [768, 113] on icon "close" at bounding box center [765, 111] width 8 height 8
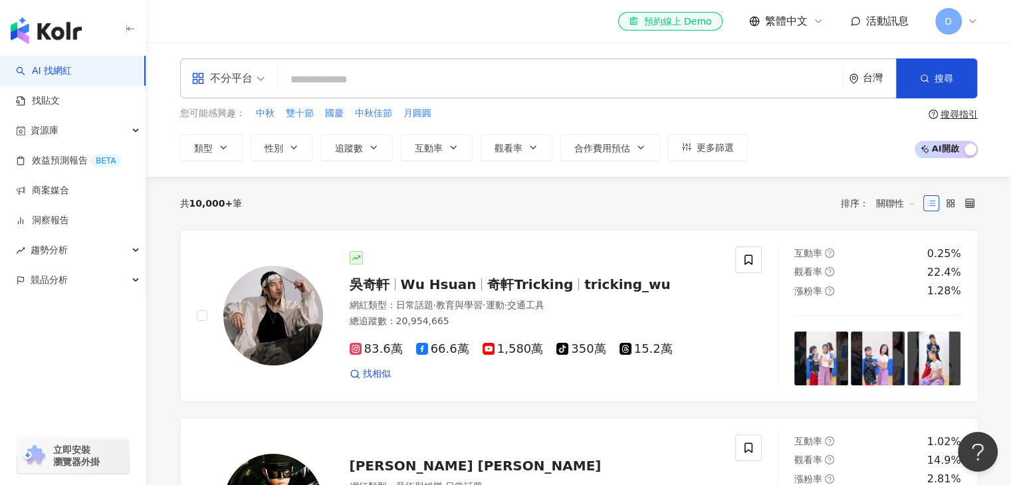
click at [263, 72] on span "不分平台" at bounding box center [227, 78] width 73 height 21
click at [251, 28] on div "el-icon-cs 預約線上 Demo 繁體中文 活動訊息 D" at bounding box center [579, 21] width 798 height 43
click at [39, 273] on span "競品分析" at bounding box center [49, 280] width 37 height 30
click at [75, 312] on link "品牌帳號分析" at bounding box center [60, 310] width 56 height 13
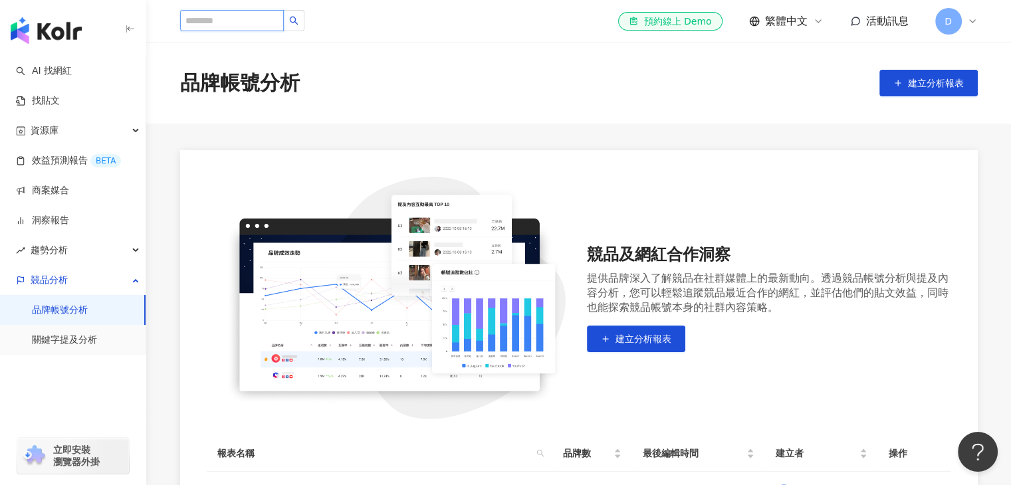
click at [279, 23] on input "search" at bounding box center [232, 20] width 104 height 21
type input "***"
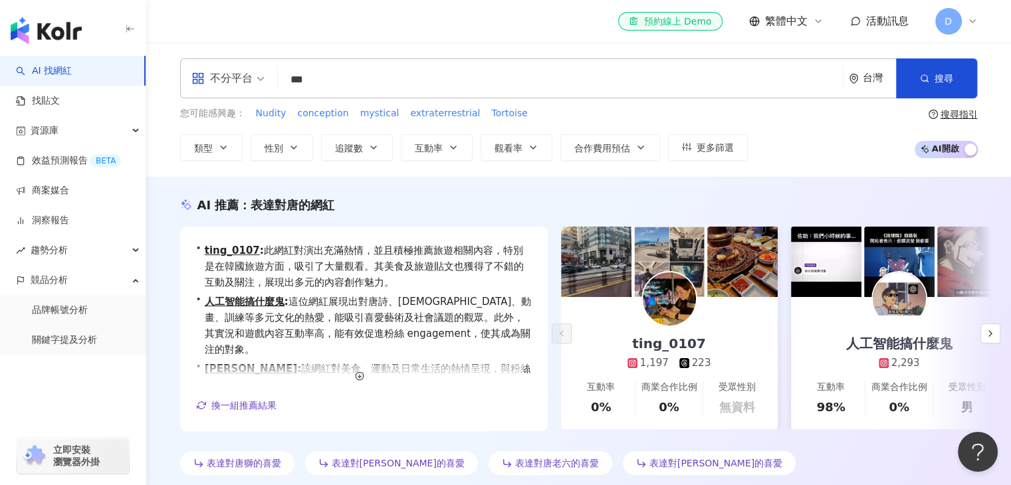
click at [356, 86] on input "***" at bounding box center [560, 79] width 554 height 25
click at [66, 311] on link "品牌帳號分析" at bounding box center [60, 310] width 56 height 13
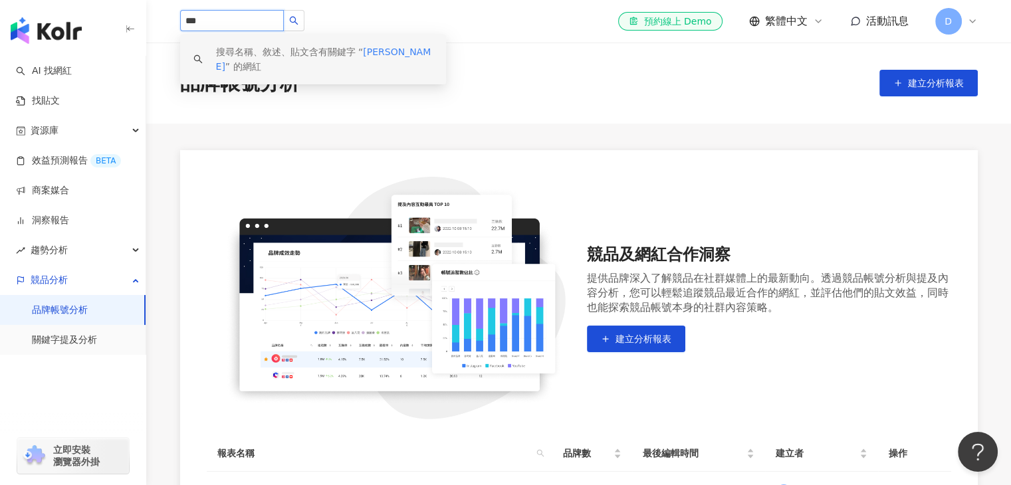
click at [273, 21] on input "***" at bounding box center [232, 20] width 104 height 21
type input "*"
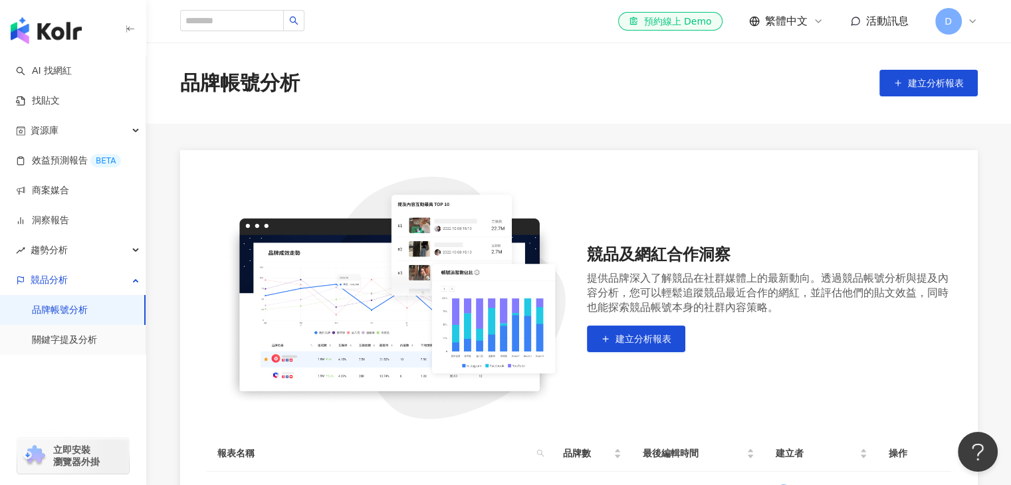
click at [243, 185] on img at bounding box center [389, 298] width 364 height 243
click at [133, 130] on div "資源庫" at bounding box center [73, 131] width 146 height 30
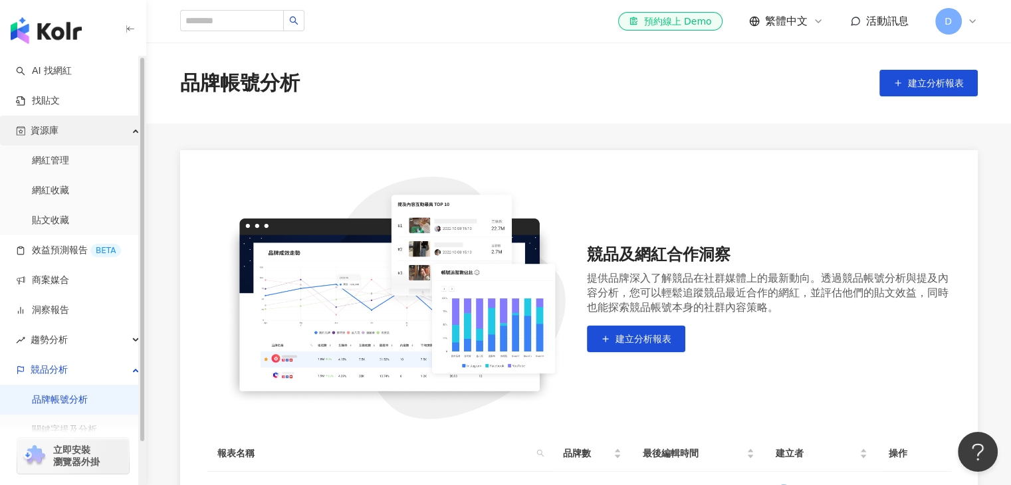
click at [133, 130] on div "資源庫" at bounding box center [73, 131] width 146 height 30
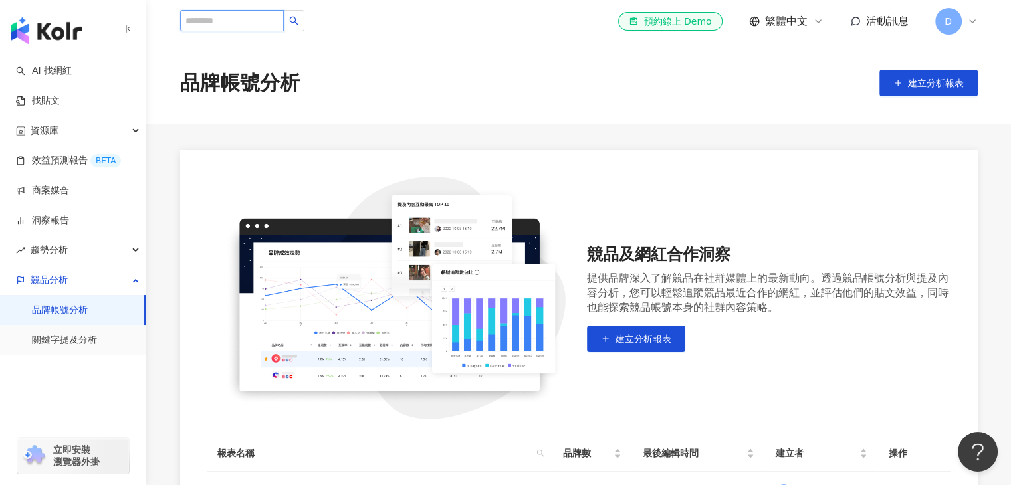
click at [266, 25] on input "search" at bounding box center [232, 20] width 104 height 21
type input "*"
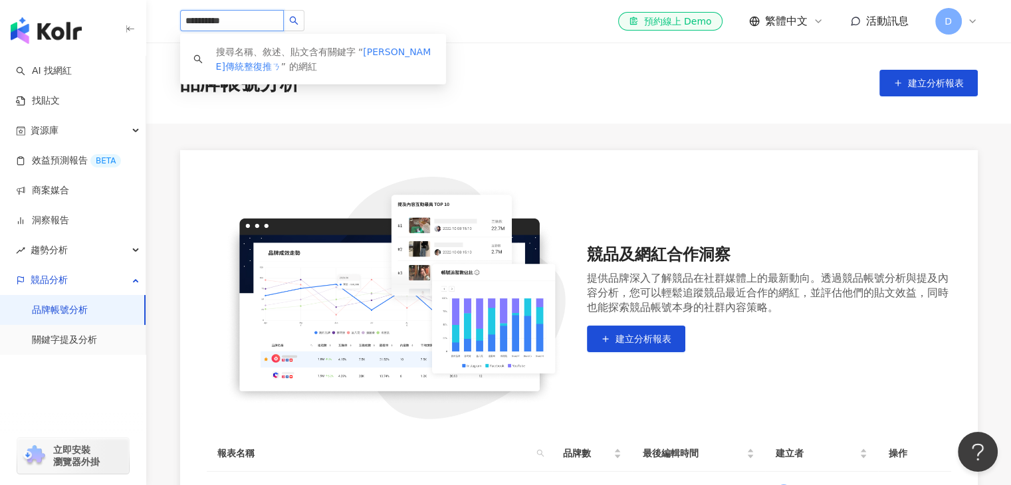
type input "*********"
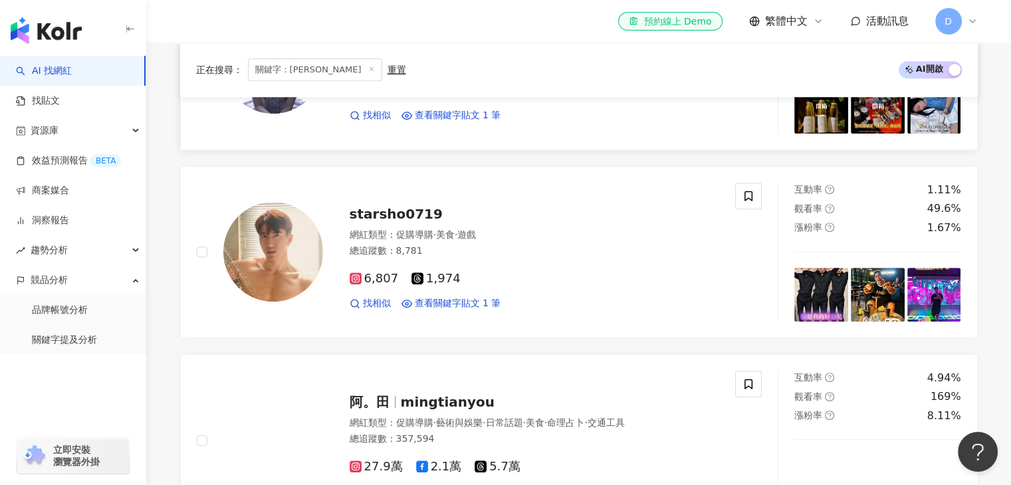
scroll to position [568, 0]
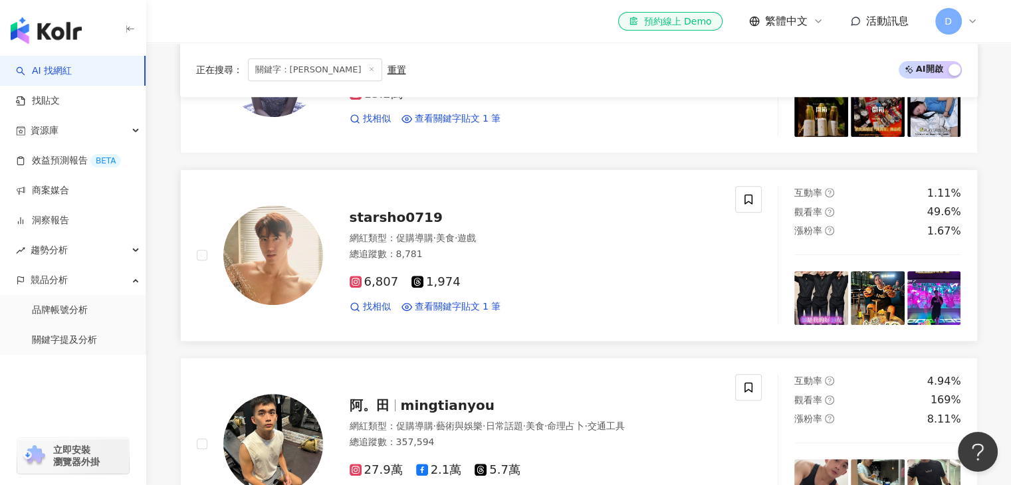
click at [189, 181] on link "starsho0719 網紅類型 ： 促購導購 · 美食 · 遊戲 總追蹤數 ： 8,781 6,807 1,974 找相似 查看關鍵字貼文 1 筆 互動率 …" at bounding box center [579, 256] width 798 height 172
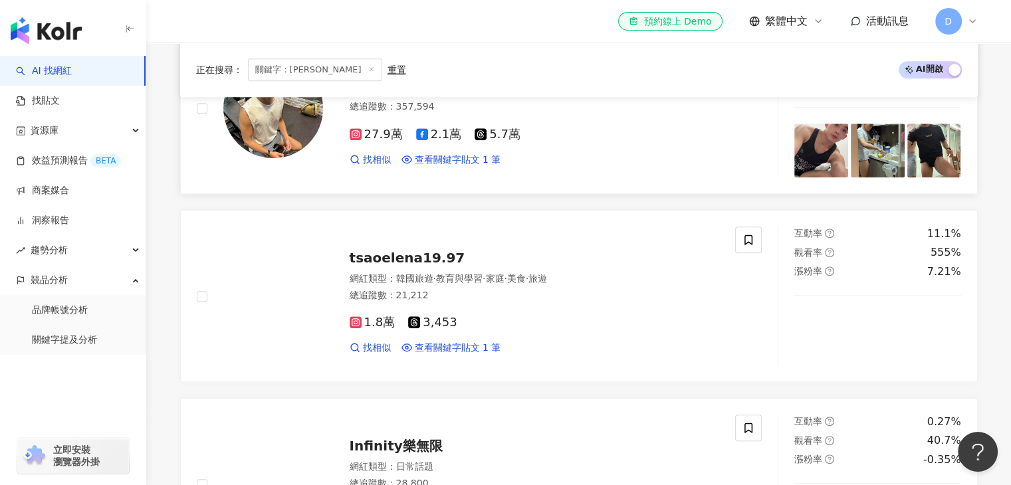
scroll to position [906, 0]
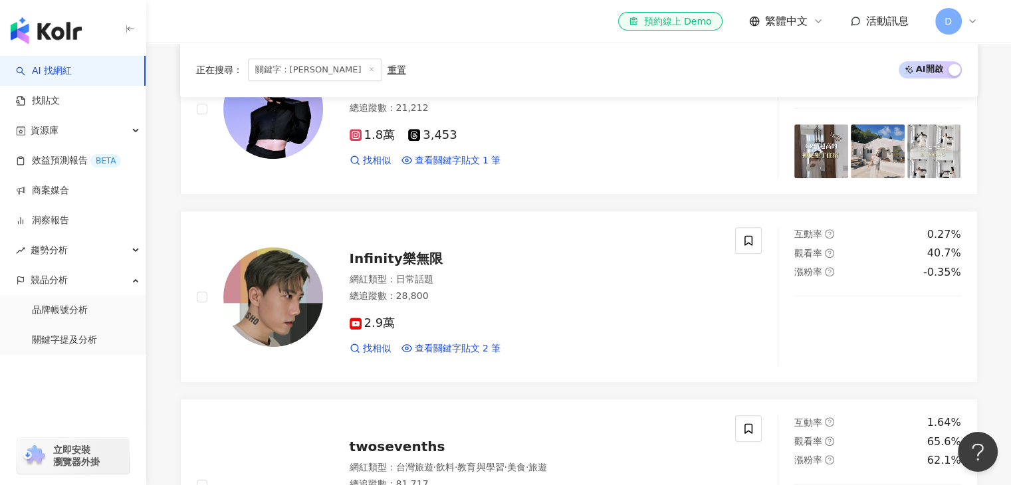
scroll to position [1087, 0]
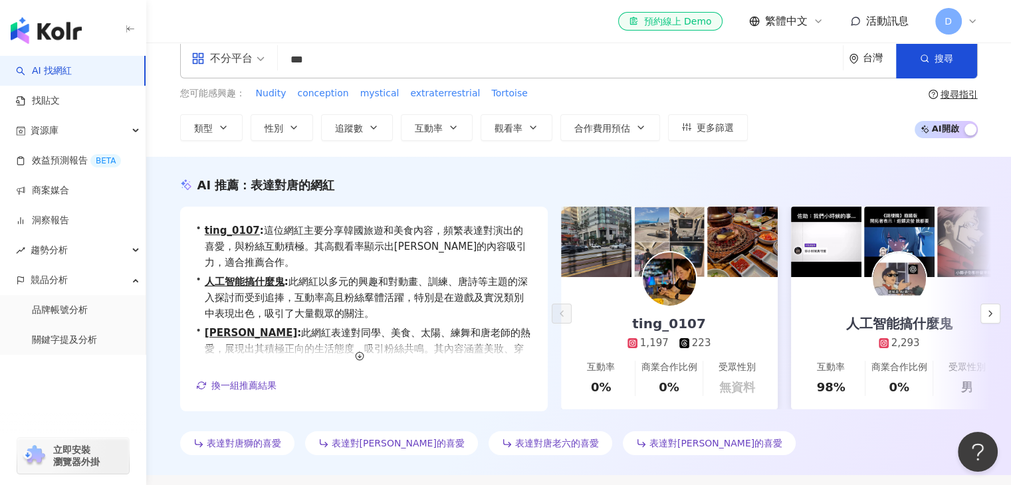
scroll to position [0, 0]
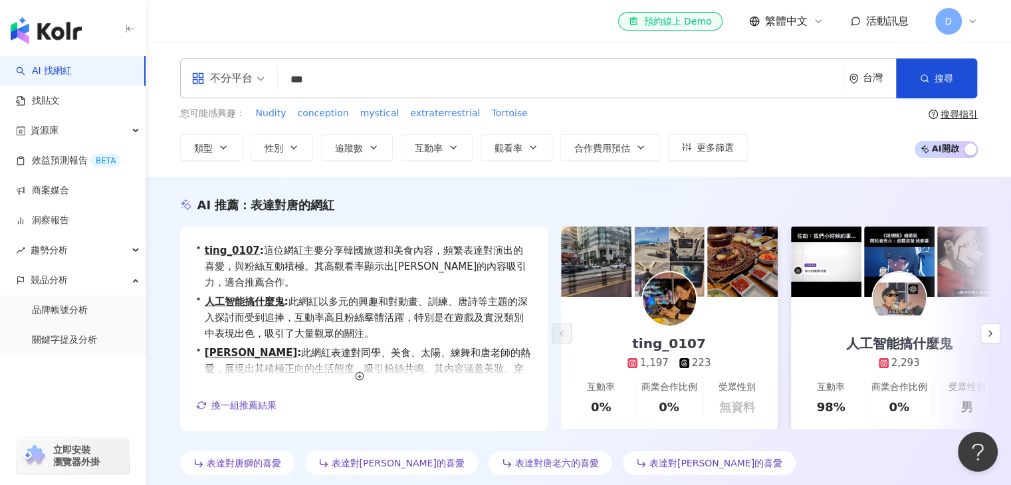
click at [396, 80] on input "***" at bounding box center [560, 79] width 554 height 25
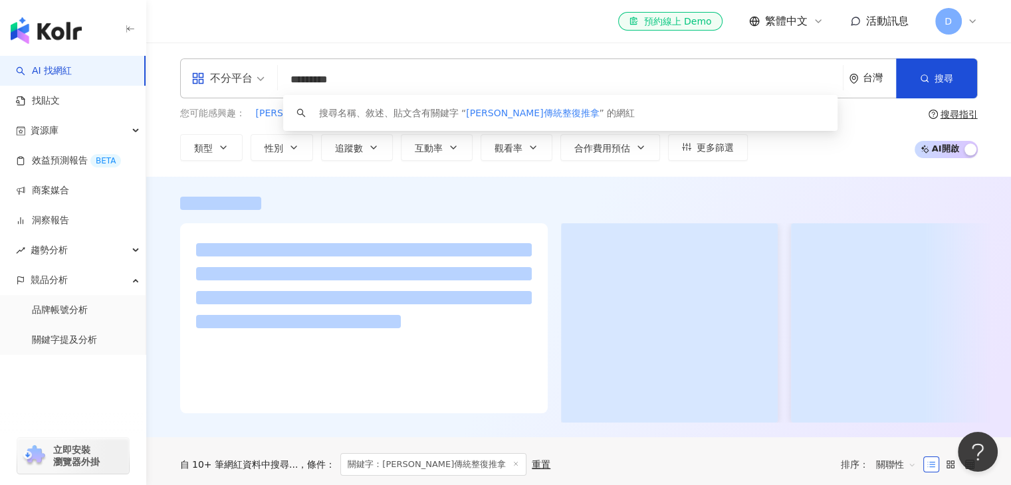
type input "*********"
click at [341, 200] on div at bounding box center [579, 203] width 798 height 13
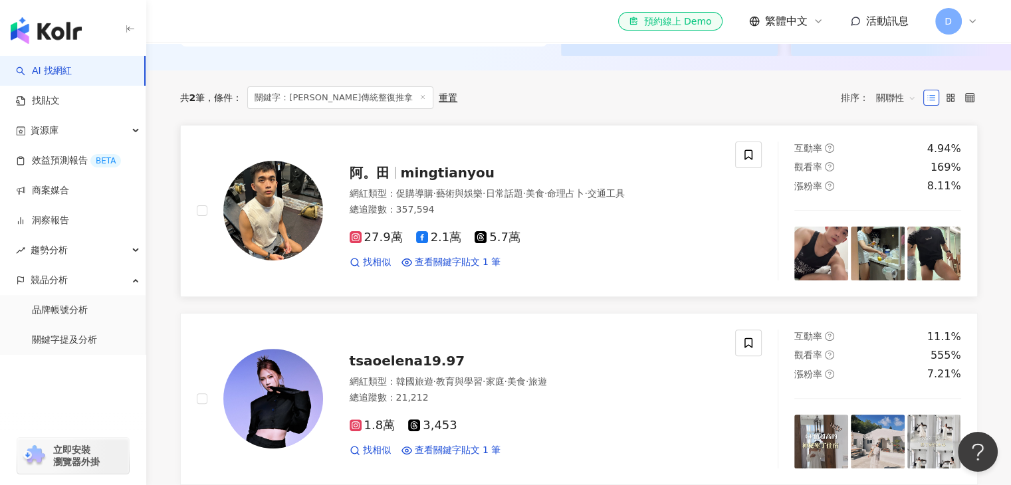
scroll to position [375, 0]
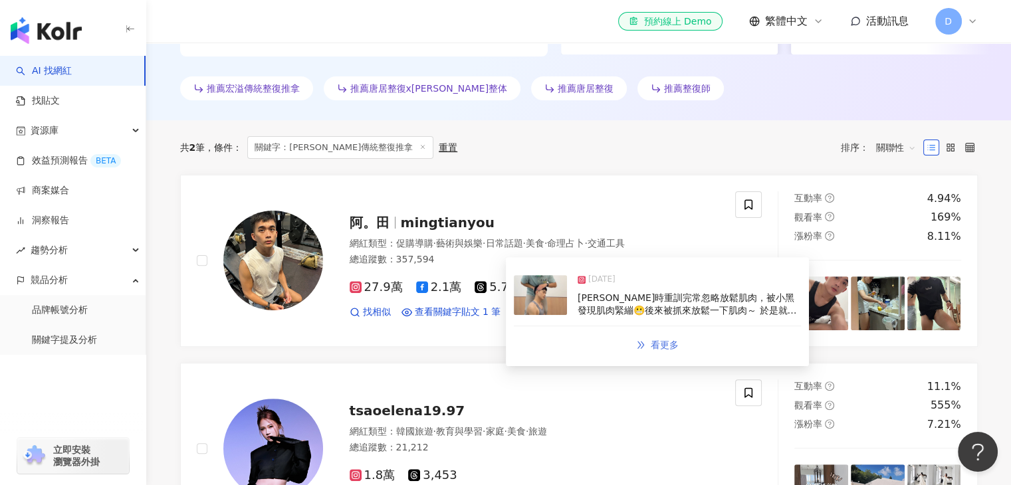
click at [651, 341] on span "看更多" at bounding box center [665, 345] width 28 height 11
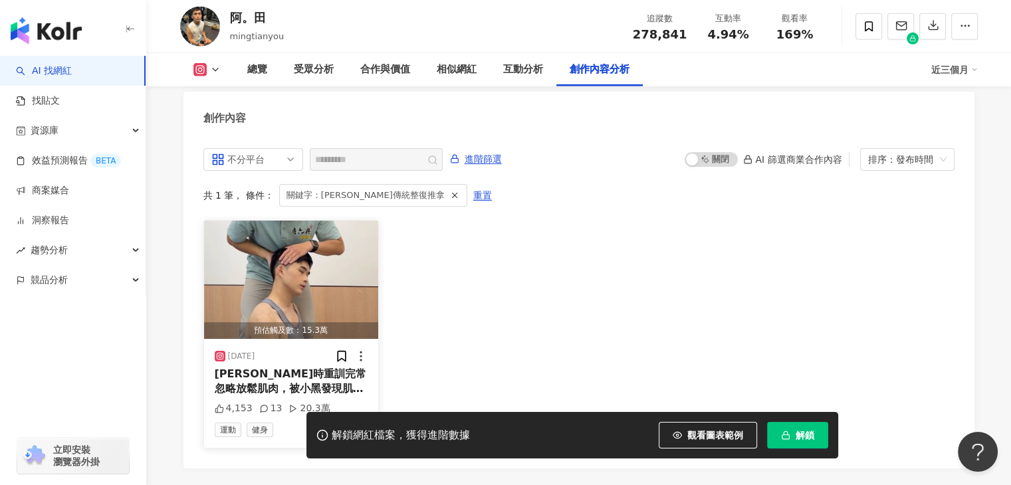
scroll to position [4073, 0]
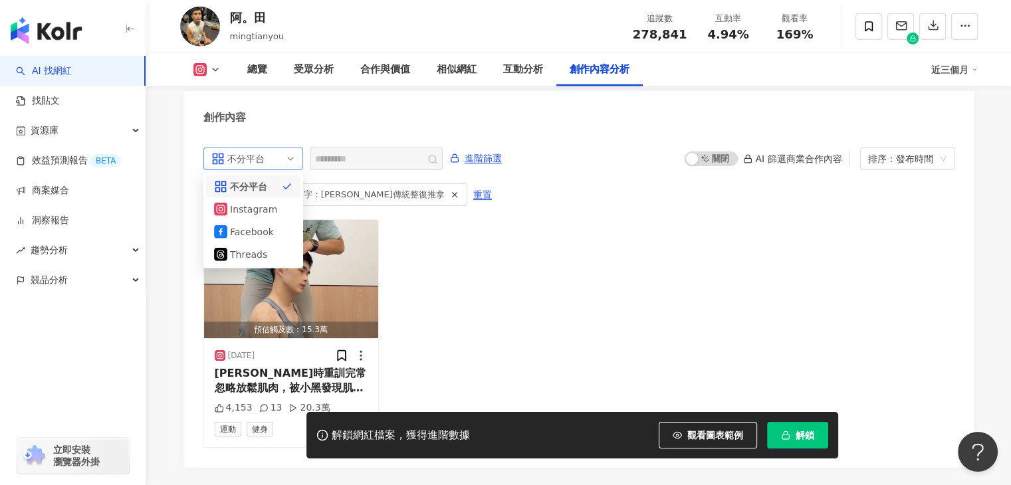
click at [286, 148] on span "不分平台" at bounding box center [253, 158] width 84 height 21
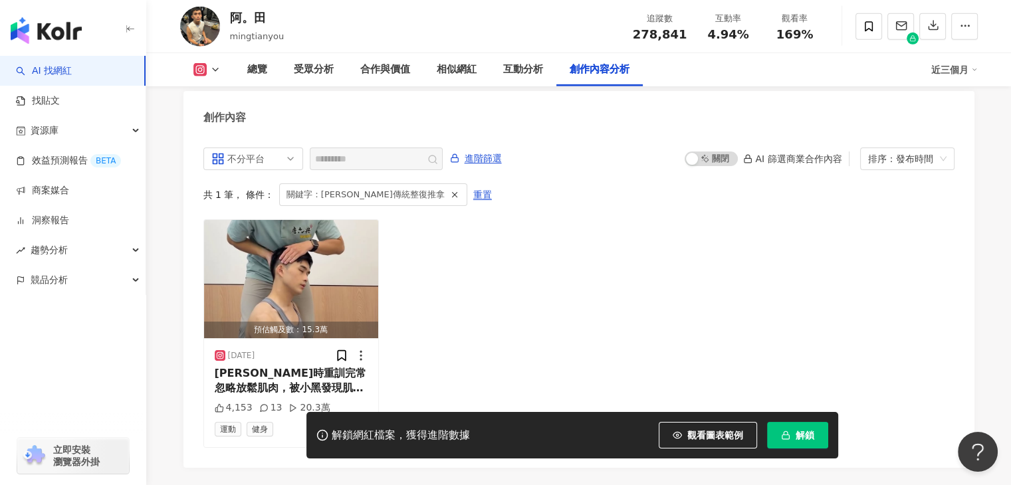
click at [328, 134] on div "不分平台 all ig 不分平台 Instagram Facebook Threads ********* 進階篩選 啟動 關閉 AI 篩選商業合作內容 排序…" at bounding box center [578, 301] width 791 height 334
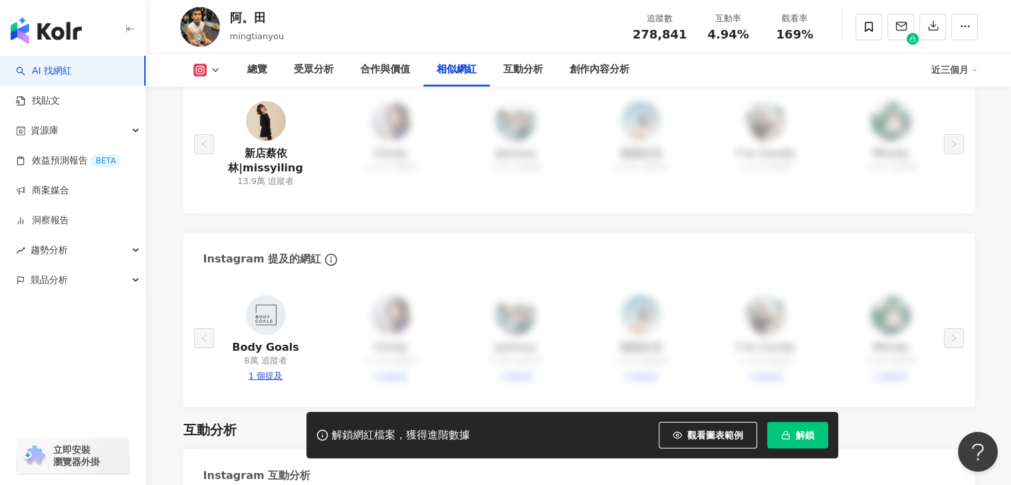
scroll to position [2053, 0]
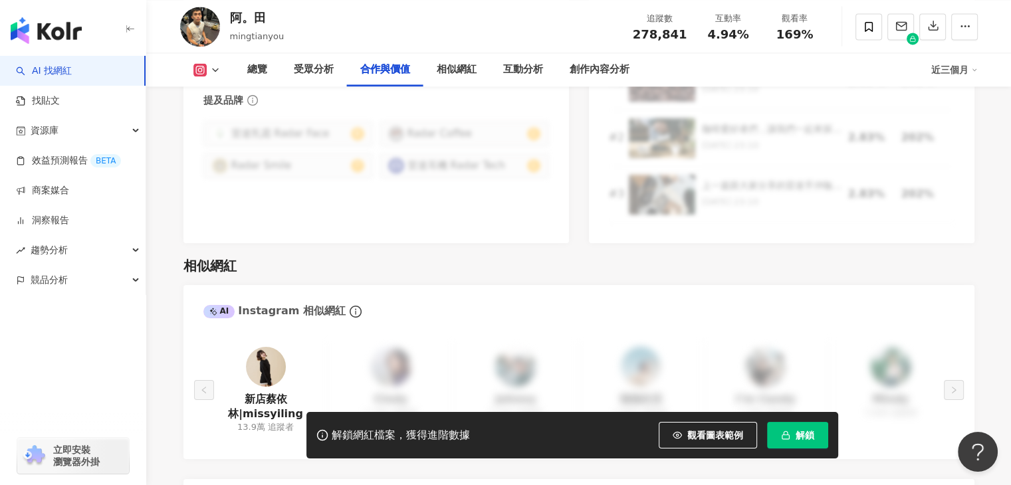
click at [952, 72] on div "近三個月" at bounding box center [954, 69] width 47 height 21
click at [972, 71] on icon at bounding box center [974, 69] width 7 height 7
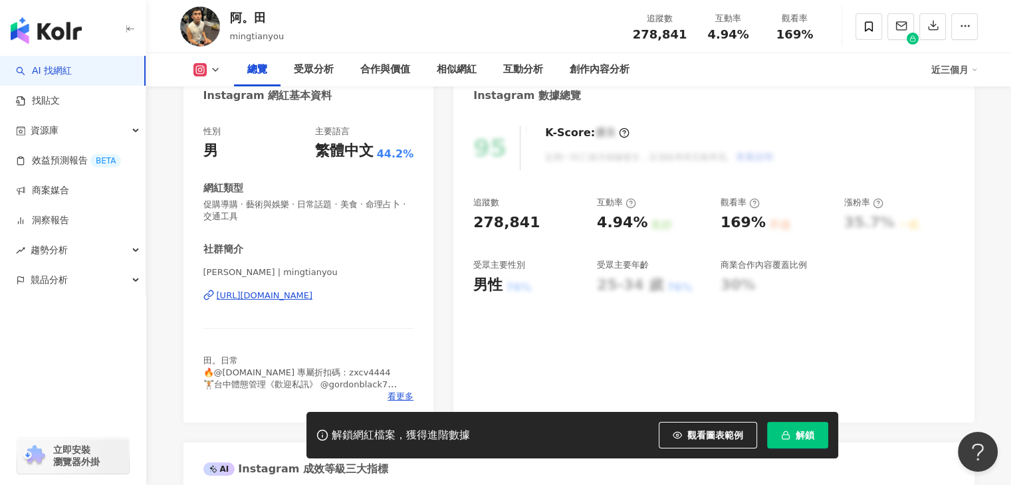
scroll to position [0, 0]
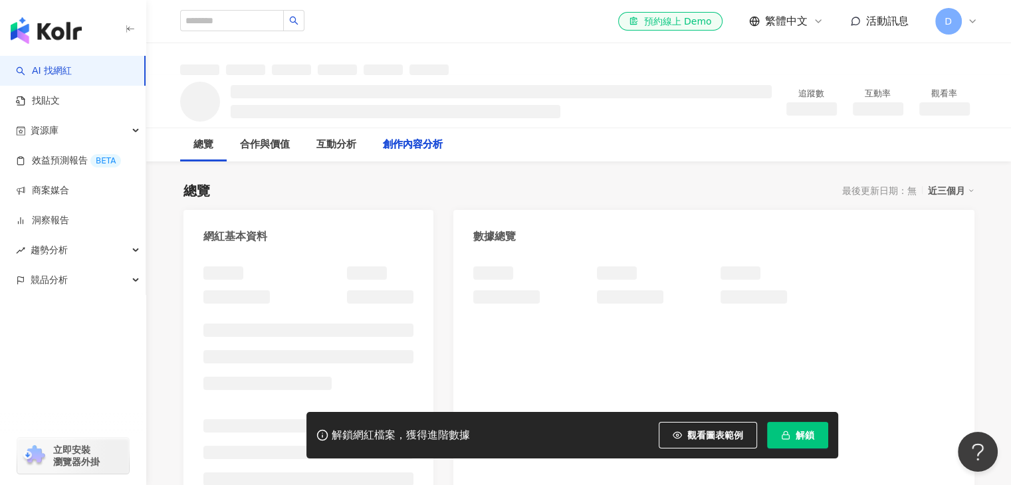
scroll to position [1458, 0]
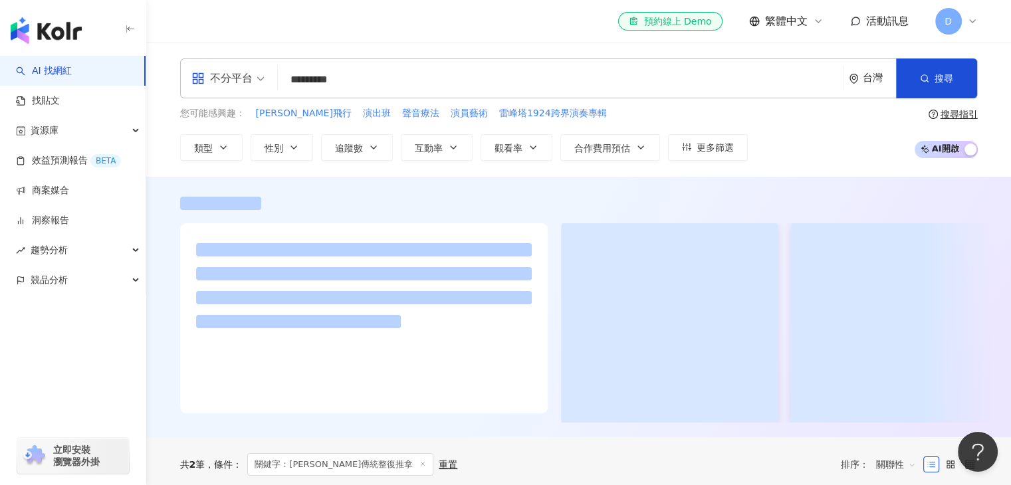
click at [957, 150] on span "AI 開啟 AI 關閉" at bounding box center [946, 149] width 63 height 17
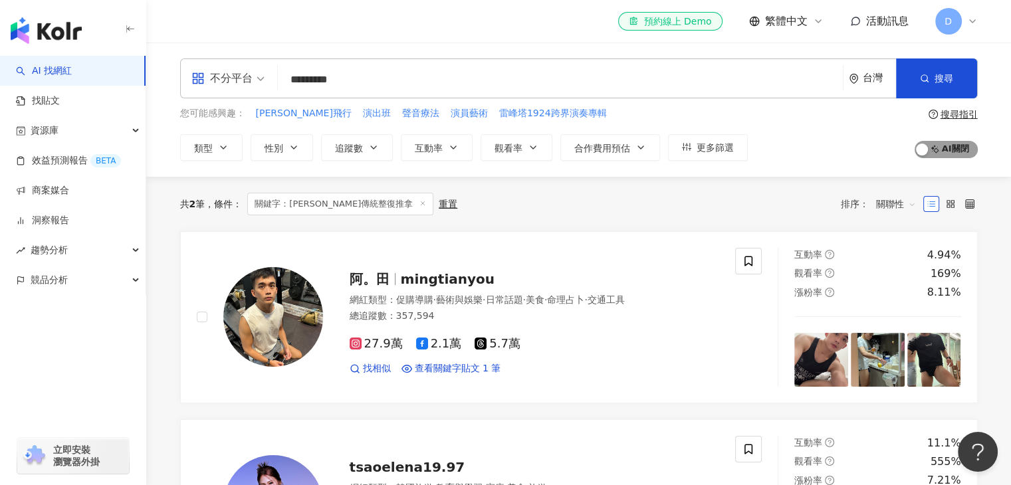
click at [949, 150] on span "AI 開啟 AI 關閉" at bounding box center [946, 149] width 63 height 17
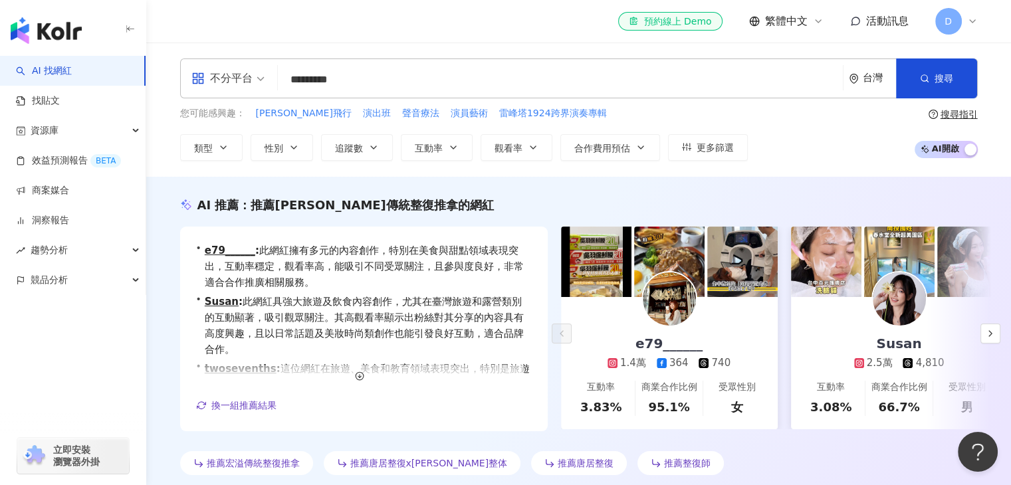
click at [949, 150] on span "AI 開啟 AI 關閉" at bounding box center [946, 149] width 63 height 17
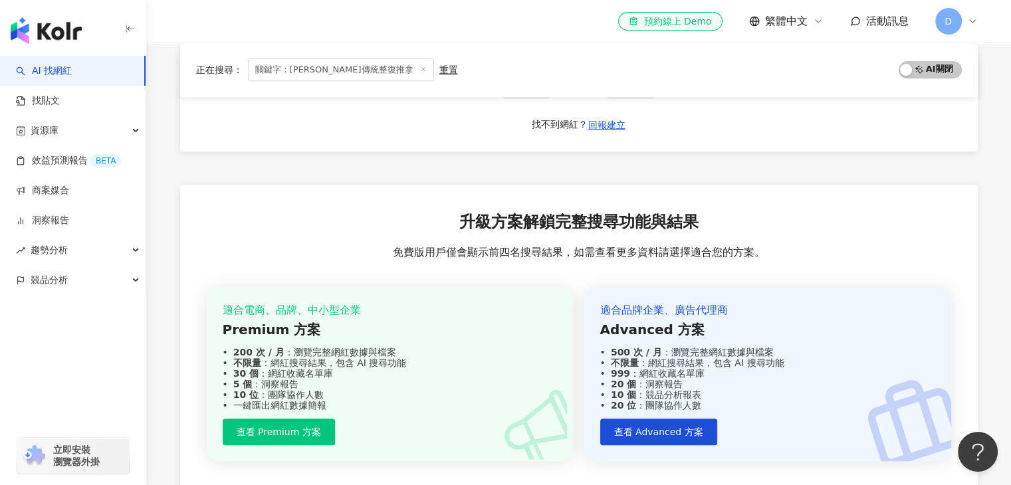
scroll to position [564, 0]
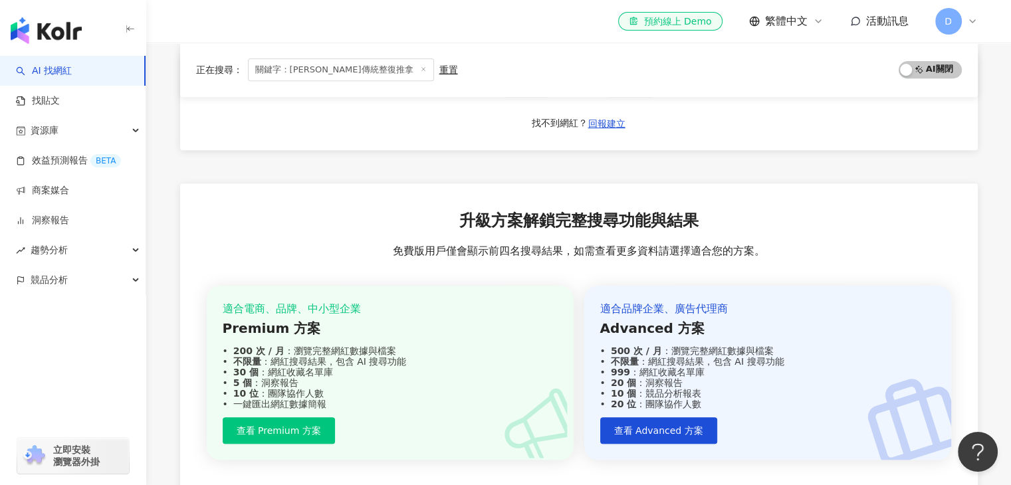
click at [273, 243] on div "升級方案解鎖完整搜尋功能與結果 免費版用戶僅會顯示前四名搜尋結果，如需查看更多資料請選擇適合您的方案。 適合電商、品牌、中小型企業 Premium 方案 20…" at bounding box center [579, 348] width 798 height 330
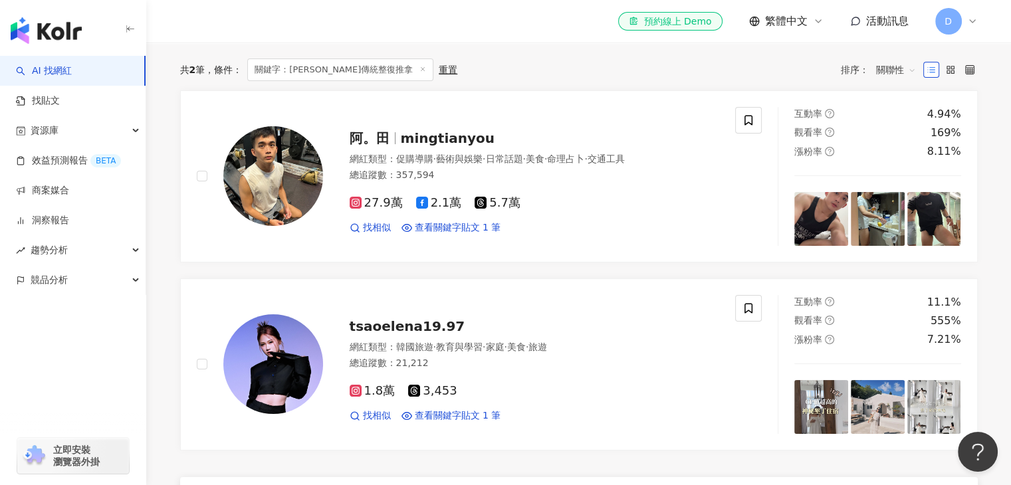
scroll to position [148, 0]
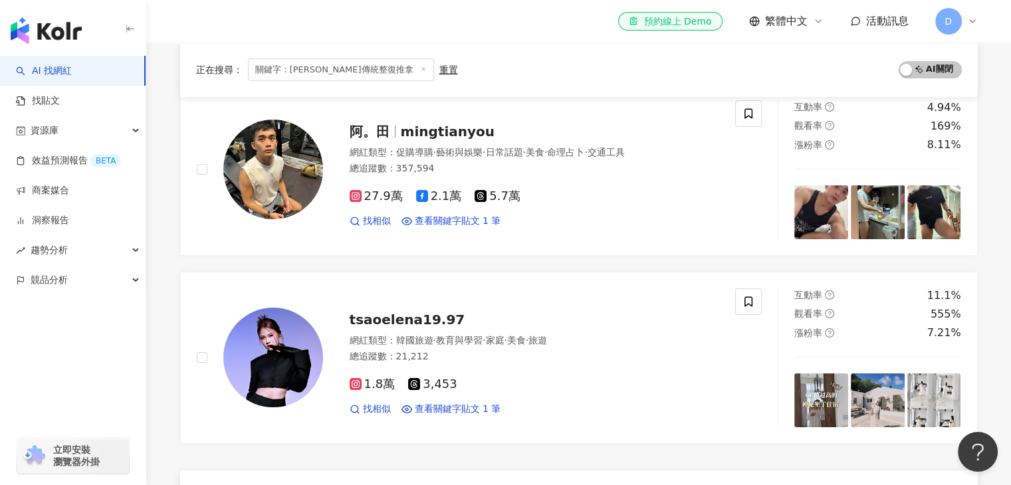
click at [170, 251] on div "正在搜尋 ： 關鍵字：唐六典傳統整復推拿 重置 AI 開啟 AI 關閉 阿。田 mingtianyou 網紅類型 ： 促購導購 · 藝術與娛樂 · 日常話題 …" at bounding box center [579, 479] width 851 height 901
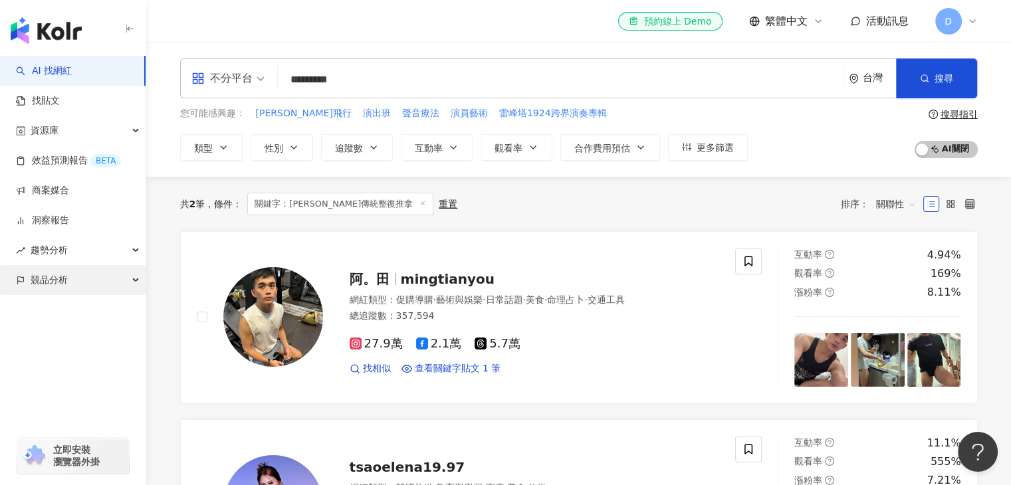
click at [56, 284] on span "競品分析" at bounding box center [49, 280] width 37 height 30
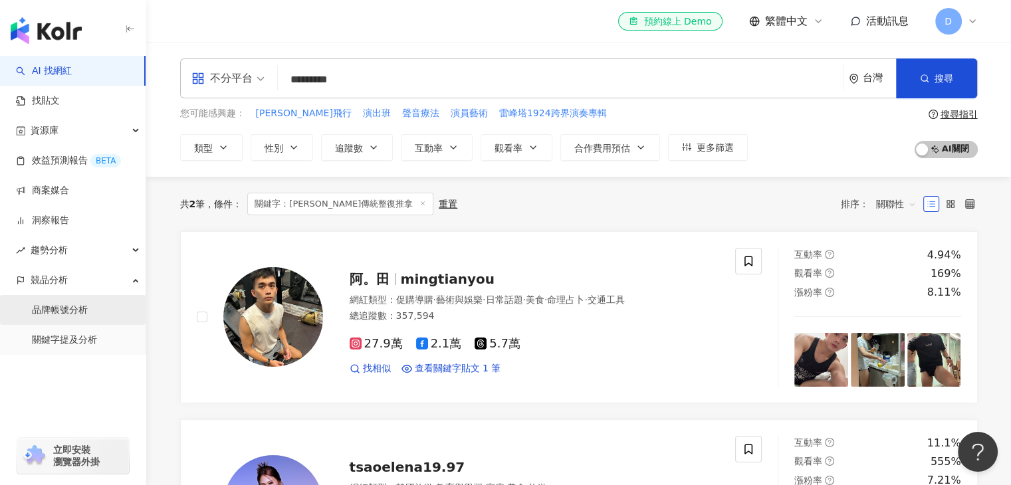
click at [51, 309] on link "品牌帳號分析" at bounding box center [60, 310] width 56 height 13
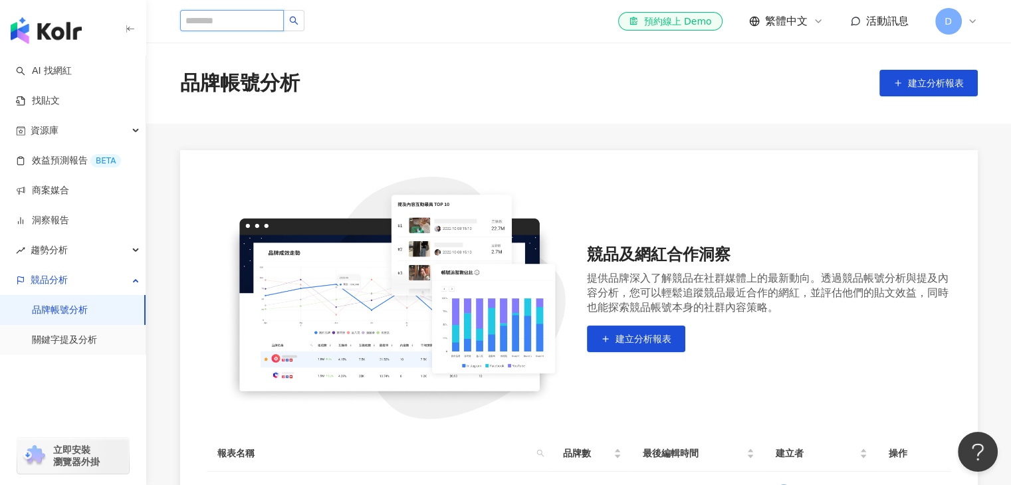
click at [258, 24] on input "search" at bounding box center [232, 20] width 104 height 21
type input "*"
type input "***"
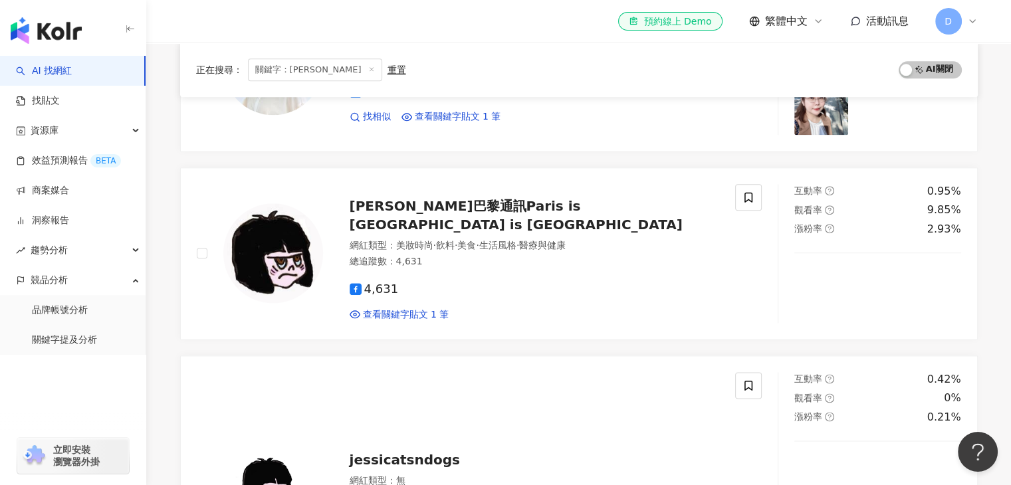
scroll to position [1558, 0]
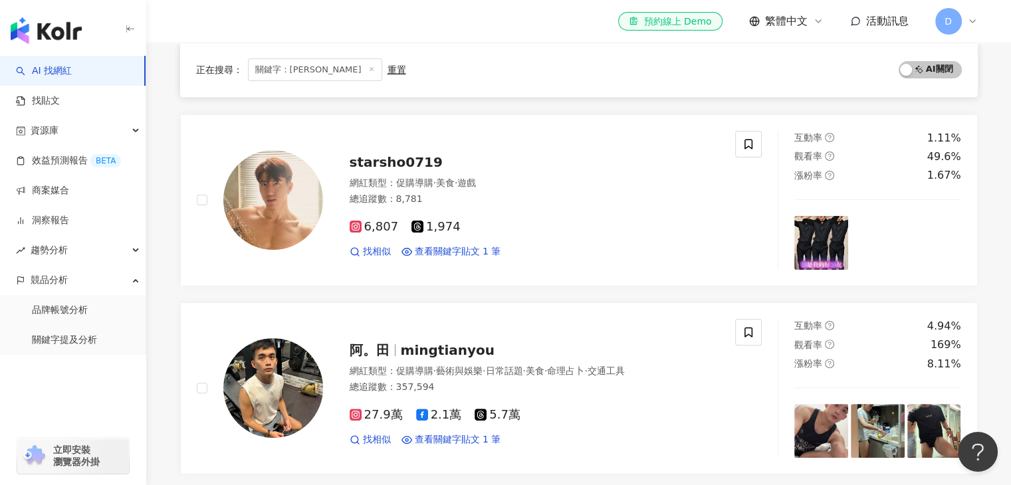
scroll to position [0, 0]
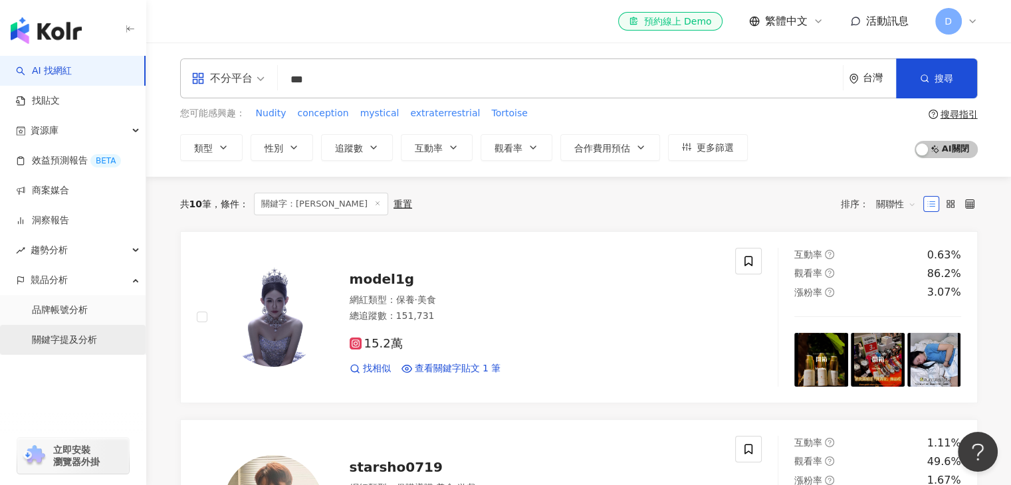
click at [57, 347] on link "關鍵字提及分析" at bounding box center [64, 340] width 65 height 13
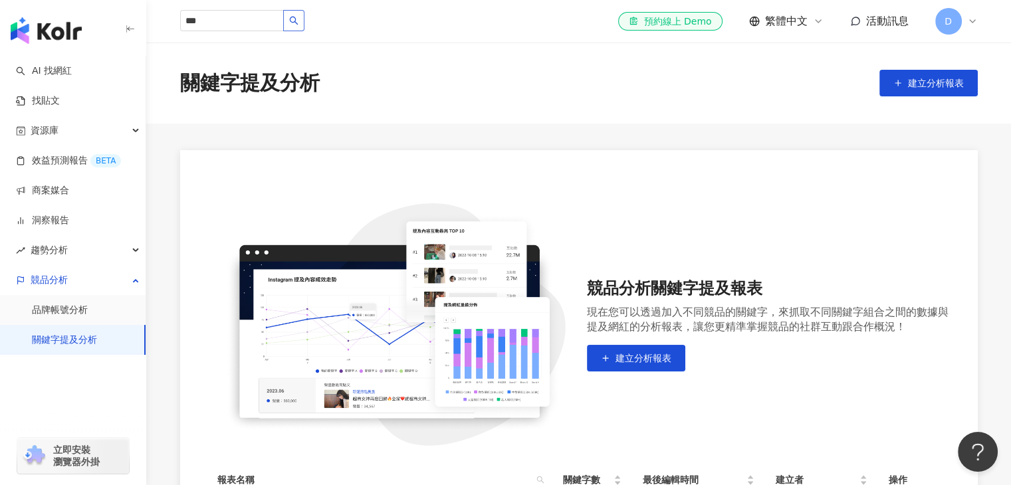
click at [304, 22] on button "button" at bounding box center [293, 20] width 21 height 21
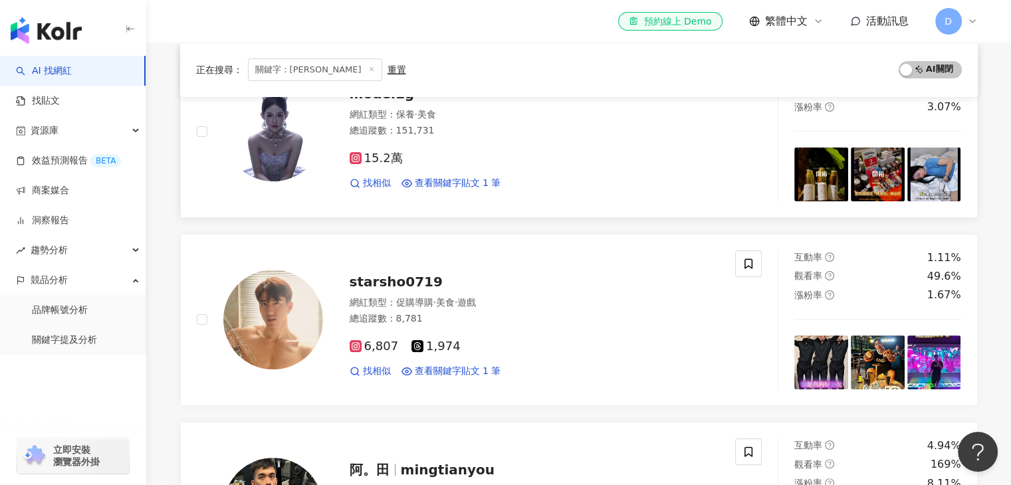
scroll to position [354, 0]
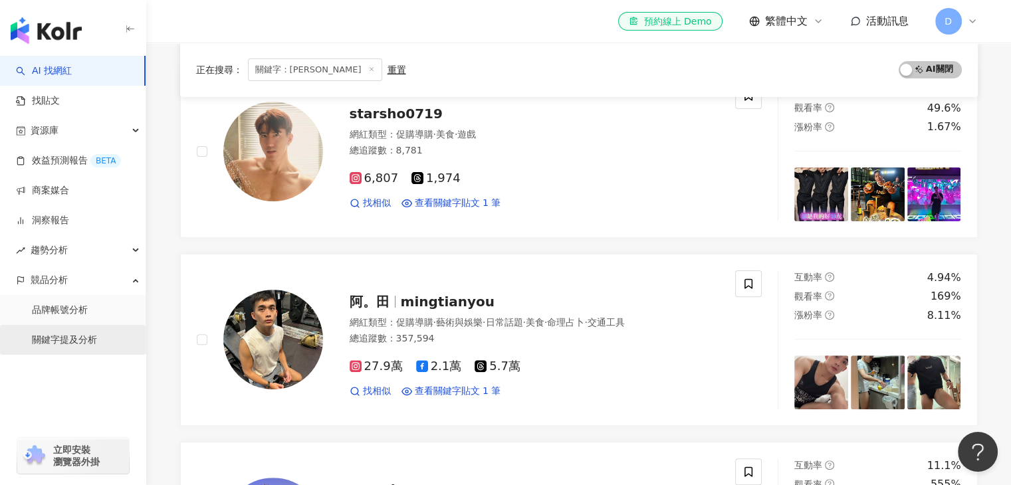
click at [66, 334] on link "關鍵字提及分析" at bounding box center [64, 340] width 65 height 13
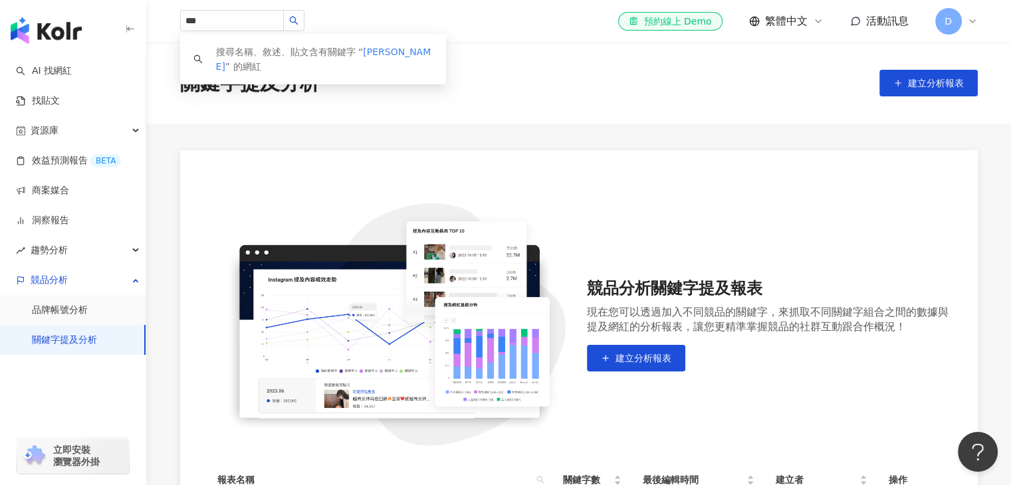
click at [901, 67] on div "關鍵字提及分析 建立分析報表" at bounding box center [578, 83] width 865 height 81
click at [901, 78] on span "button" at bounding box center [897, 83] width 9 height 11
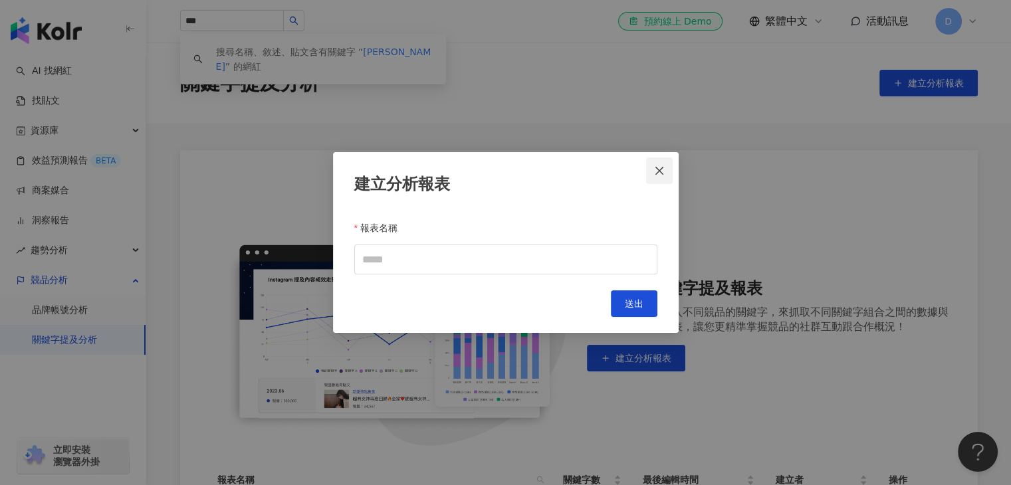
click at [667, 177] on button "Close" at bounding box center [659, 171] width 27 height 27
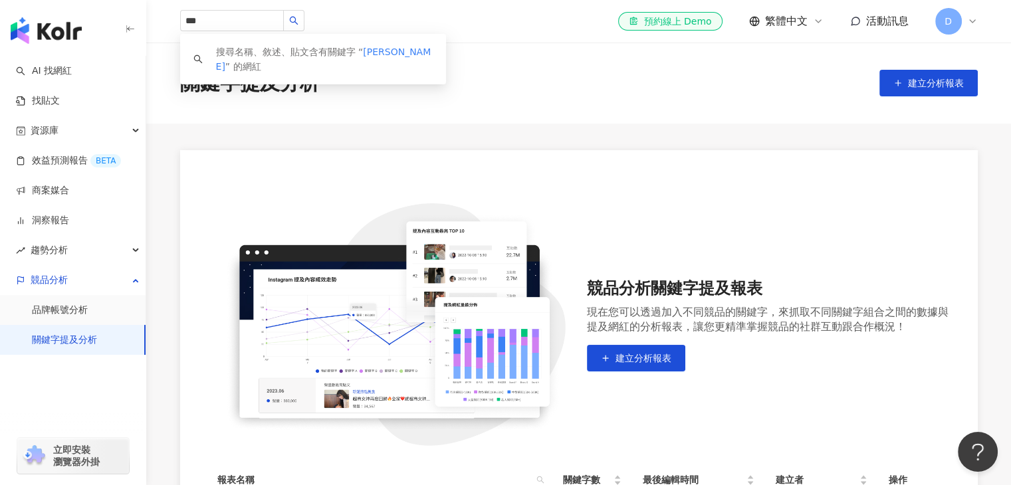
click at [439, 144] on main "關鍵字提及分析 建立分析報表 競品分析關鍵字提及報表 現在您可以透過加入不同競品的關鍵字，來抓取不同關鍵字組合之間的數據與提及網紅的分析報表，讓您更精準掌握競…" at bounding box center [578, 305] width 865 height 524
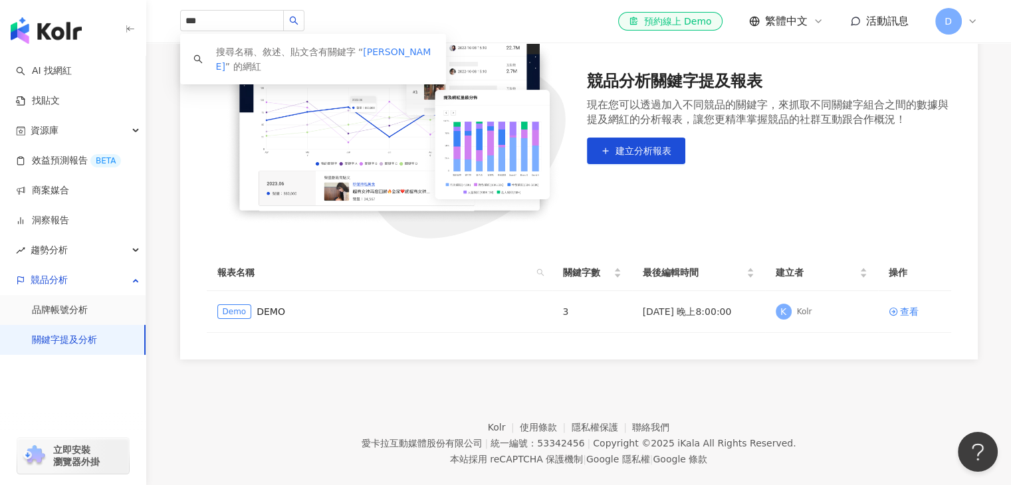
scroll to position [229, 0]
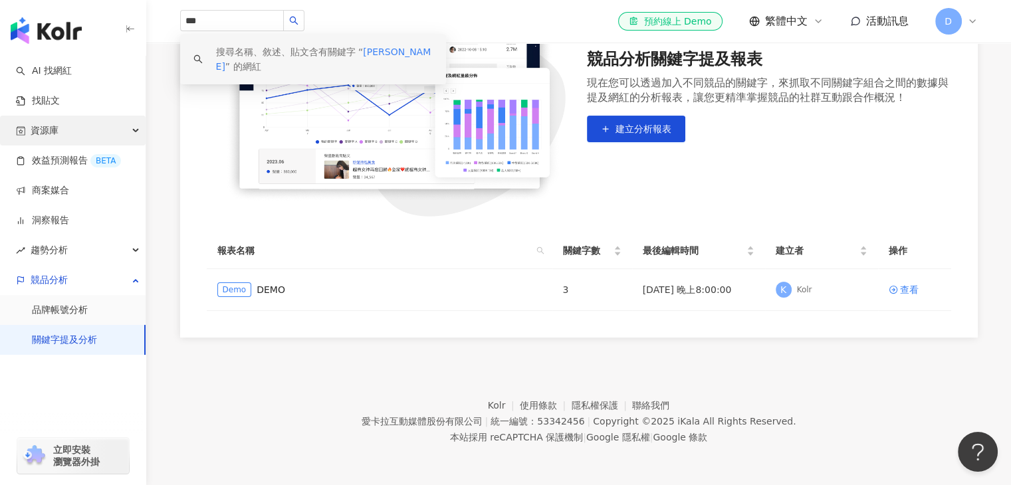
click at [92, 132] on div "資源庫" at bounding box center [73, 131] width 146 height 30
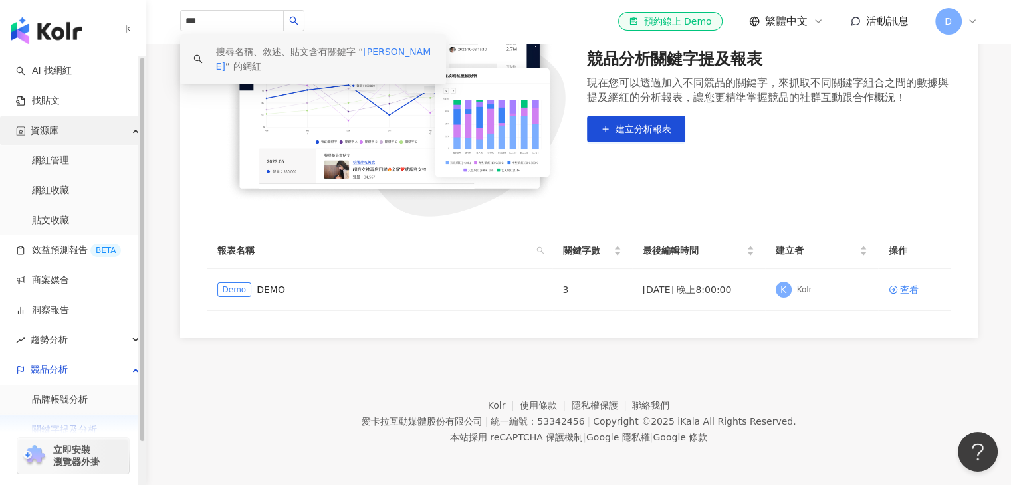
click at [92, 132] on div "資源庫" at bounding box center [73, 131] width 146 height 30
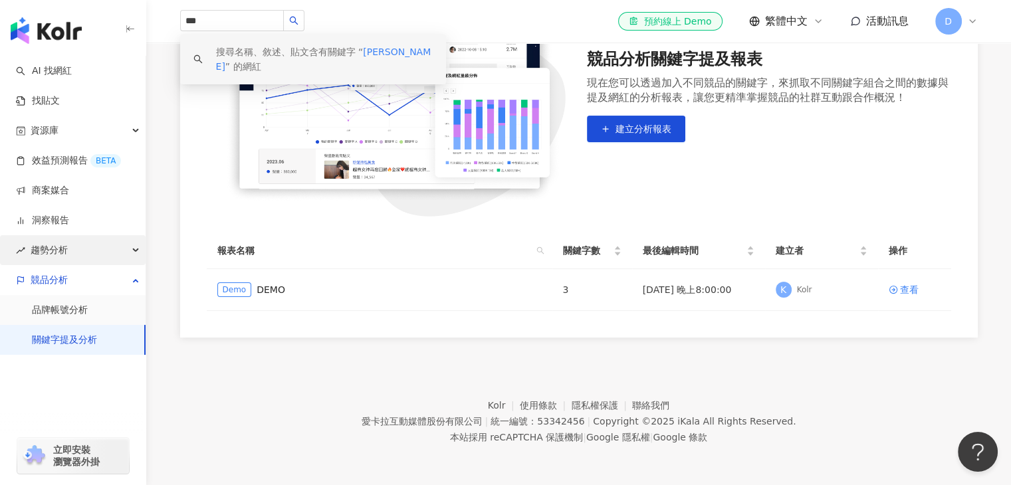
click at [85, 244] on div "趨勢分析" at bounding box center [73, 250] width 146 height 30
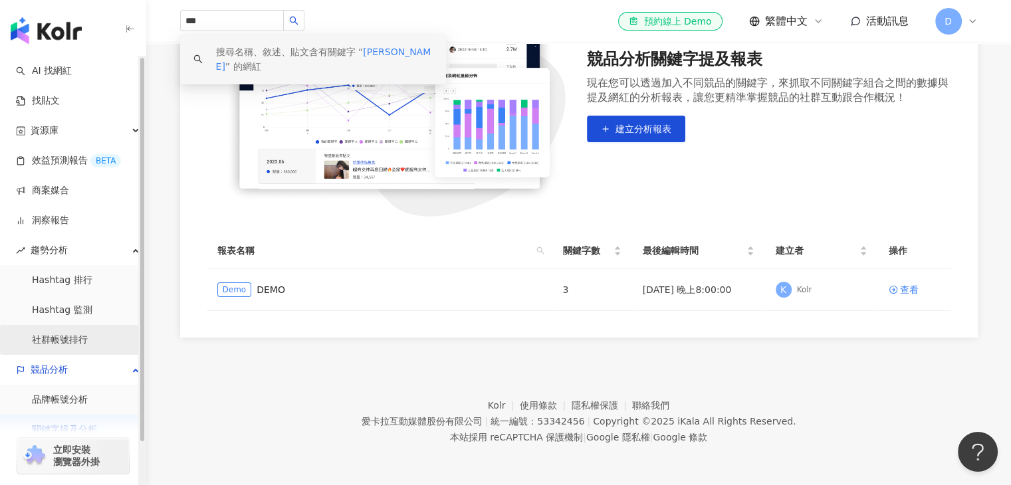
click at [76, 336] on link "社群帳號排行" at bounding box center [60, 340] width 56 height 13
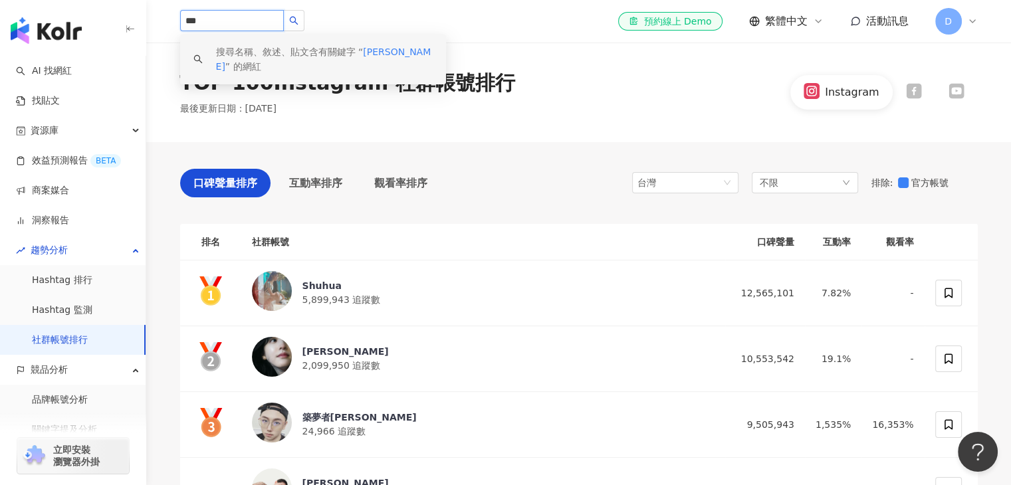
click at [278, 27] on input "***" at bounding box center [232, 20] width 104 height 21
type input "*"
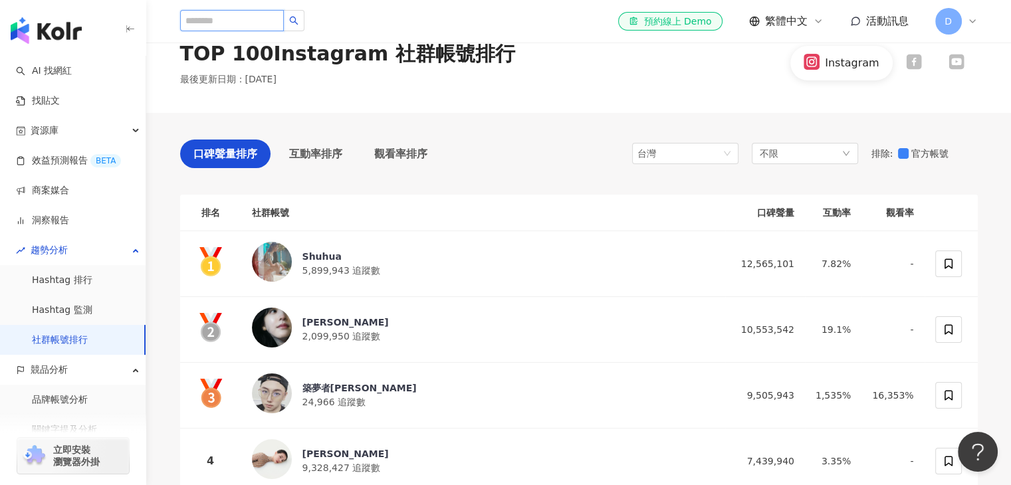
scroll to position [29, 0]
click at [309, 255] on div "Shuhua" at bounding box center [341, 256] width 78 height 13
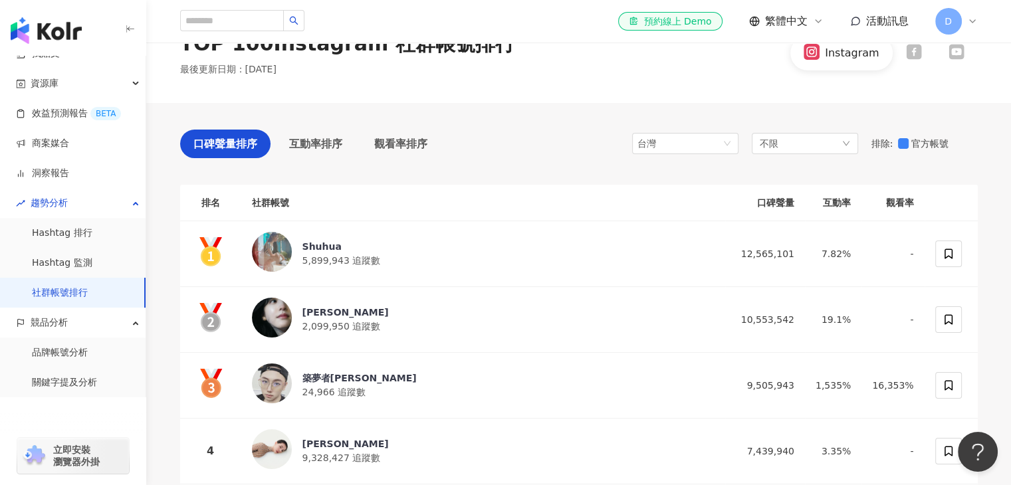
scroll to position [0, 0]
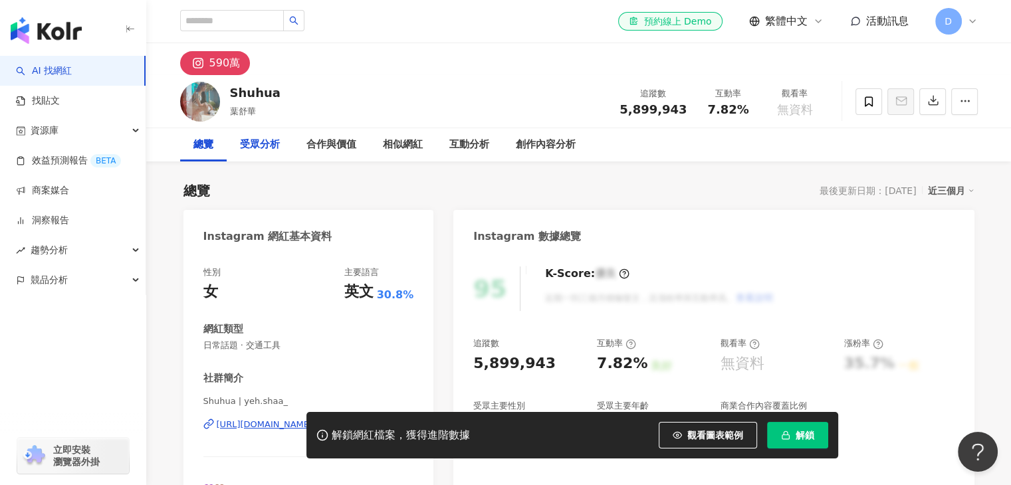
click at [272, 142] on div "受眾分析" at bounding box center [260, 145] width 40 height 16
drag, startPoint x: 66, startPoint y: 273, endPoint x: 342, endPoint y: 105, distance: 322.5
click at [342, 105] on div "[PERSON_NAME] 追蹤數 5,899,943 互動率 7.82% 觀看率 無資料" at bounding box center [579, 101] width 851 height 53
click at [88, 288] on div "競品分析" at bounding box center [73, 280] width 146 height 30
click at [68, 312] on link "品牌帳號分析" at bounding box center [60, 310] width 56 height 13
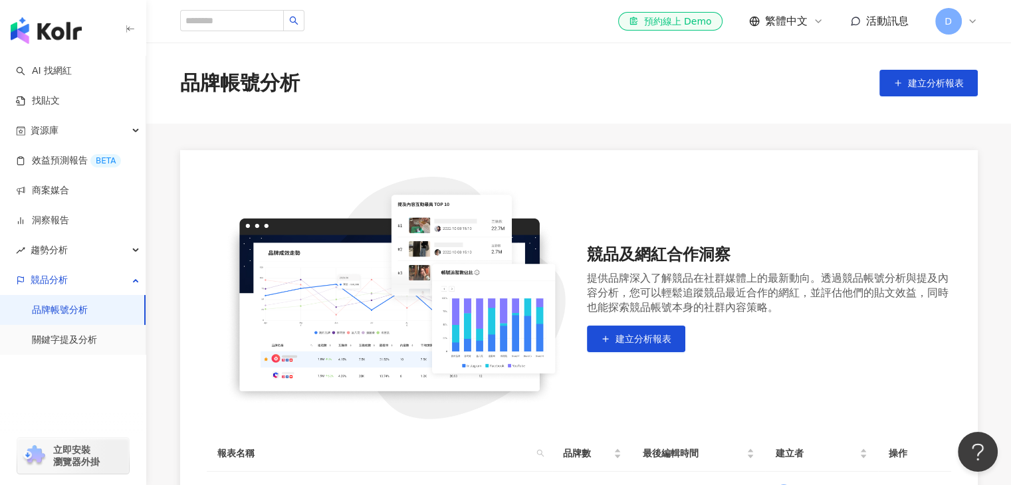
click at [498, 243] on img at bounding box center [389, 298] width 364 height 243
click at [650, 96] on div "品牌帳號分析 建立分析報表" at bounding box center [579, 83] width 851 height 28
click at [556, 136] on main "品牌帳號分析 建立分析報表 競品及網紅合作洞察 提供品牌深入了解競品在社群媒體上的最新動向。透過競品帳號分析與提及內容分析，您可以輕鬆追蹤競品最近合作的網紅，…" at bounding box center [578, 292] width 865 height 498
